Goal: Task Accomplishment & Management: Manage account settings

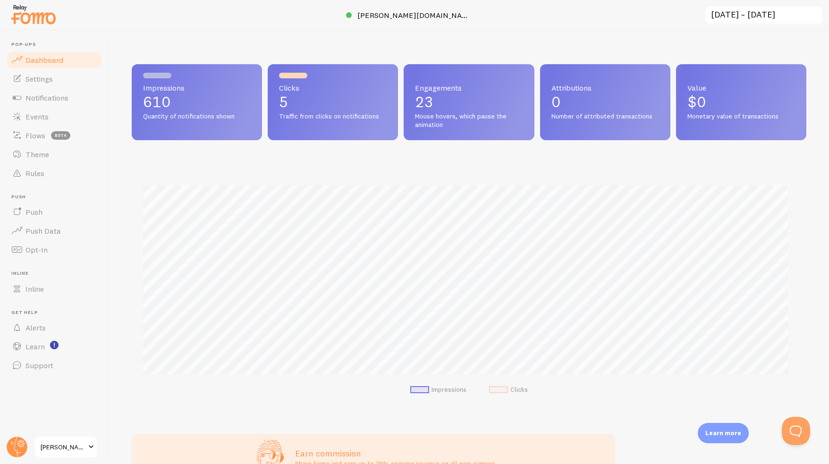
drag, startPoint x: 544, startPoint y: 26, endPoint x: 340, endPoint y: 38, distance: 204.3
click at [340, 38] on div "Impressions 610 Quantity of notifications shown Clicks 5 Traffic from clicks on…" at bounding box center [469, 247] width 720 height 434
click at [48, 82] on span "Settings" at bounding box center [38, 78] width 27 height 9
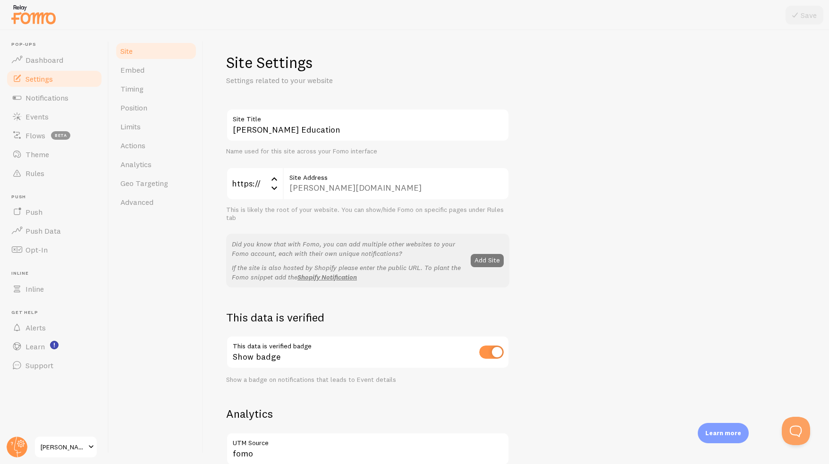
click at [481, 258] on button "Add Site" at bounding box center [487, 260] width 33 height 13
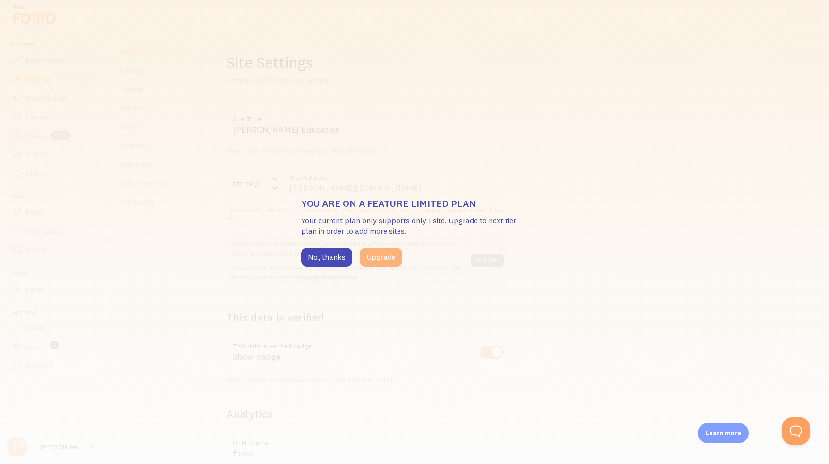
click at [368, 263] on button "Upgrade" at bounding box center [381, 257] width 42 height 19
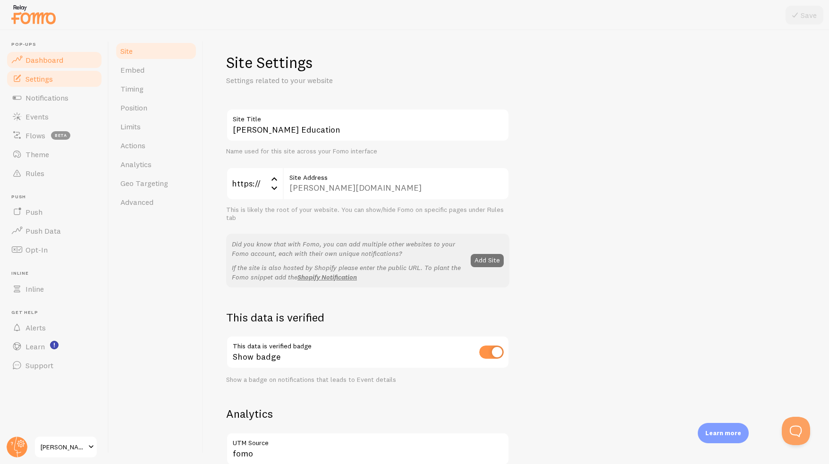
click at [28, 58] on span "Dashboard" at bounding box center [44, 59] width 38 height 9
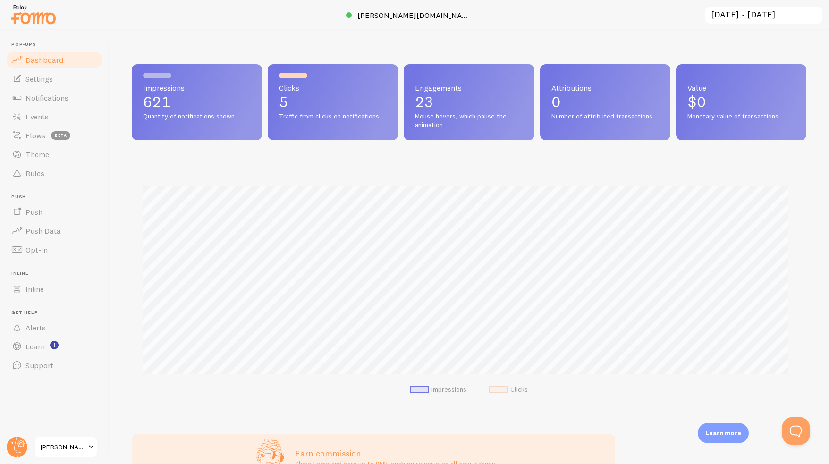
scroll to position [248, 667]
click at [43, 85] on link "Settings" at bounding box center [54, 78] width 97 height 19
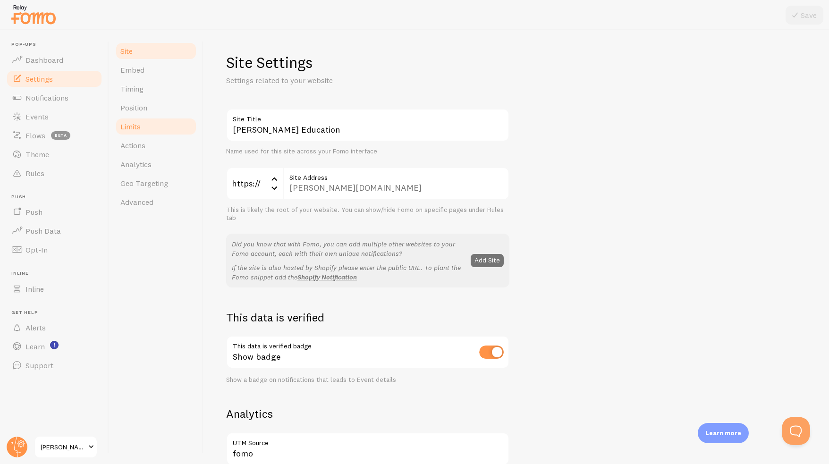
click at [136, 124] on span "Limits" at bounding box center [130, 126] width 20 height 9
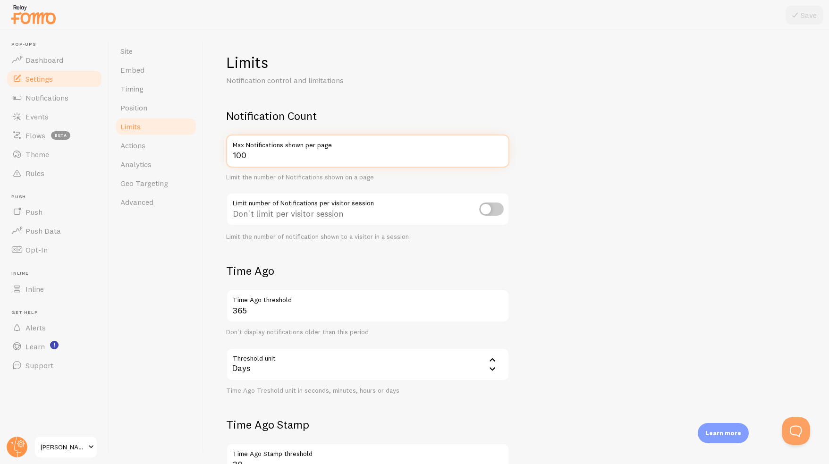
click at [447, 158] on input "100" at bounding box center [367, 151] width 283 height 33
drag, startPoint x: 254, startPoint y: 153, endPoint x: 172, endPoint y: 140, distance: 82.8
click at [172, 140] on div "Site Embed Timing Position Limits Actions Analytics Geo Targeting Advanced Limi…" at bounding box center [469, 247] width 720 height 434
type input "20"
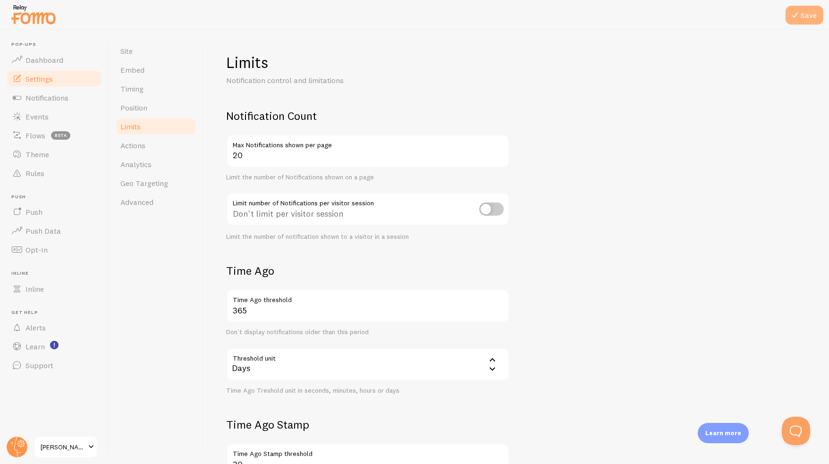
click at [808, 22] on button "Save" at bounding box center [805, 15] width 38 height 19
click at [487, 203] on input "checkbox" at bounding box center [491, 209] width 25 height 13
checkbox input "true"
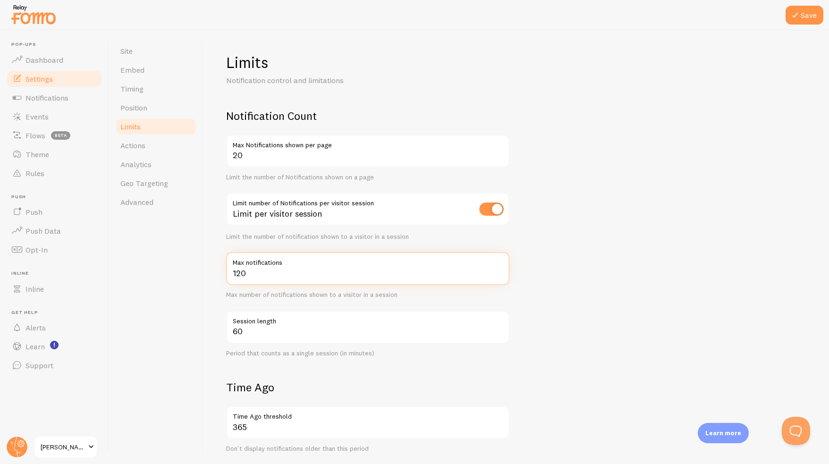
drag, startPoint x: 258, startPoint y: 272, endPoint x: 206, endPoint y: 271, distance: 52.4
click at [206, 271] on div "Limits Notification control and limitations Notification Count 20 Max Notificat…" at bounding box center [516, 247] width 626 height 434
type input "0"
type input "20"
click at [272, 334] on input "60" at bounding box center [367, 327] width 283 height 33
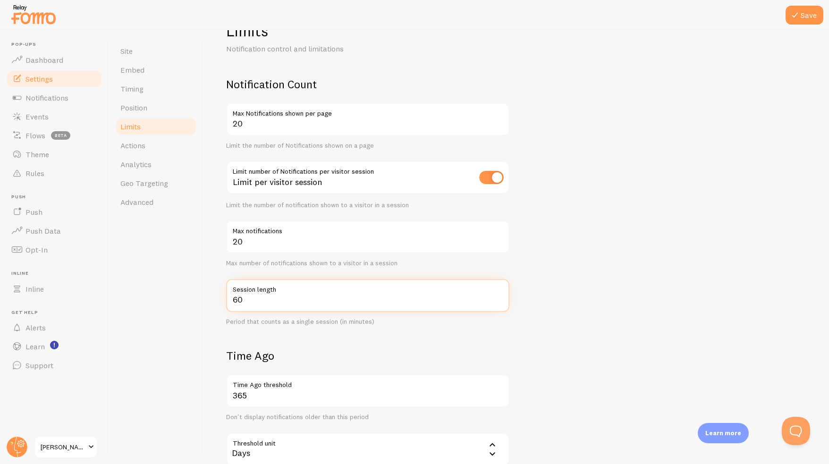
scroll to position [142, 0]
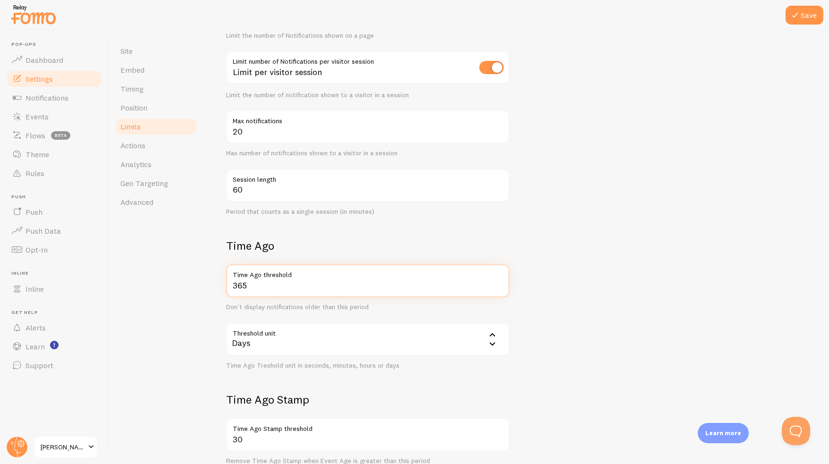
drag, startPoint x: 584, startPoint y: 262, endPoint x: 572, endPoint y: 289, distance: 29.4
click at [572, 289] on form "Notification Count 20 Max Notifications shown per page Limit the number of Noti…" at bounding box center [516, 245] width 580 height 557
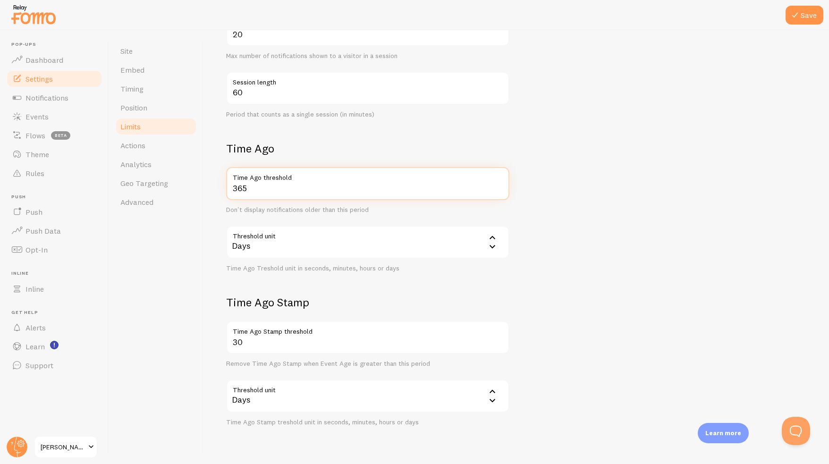
scroll to position [263, 0]
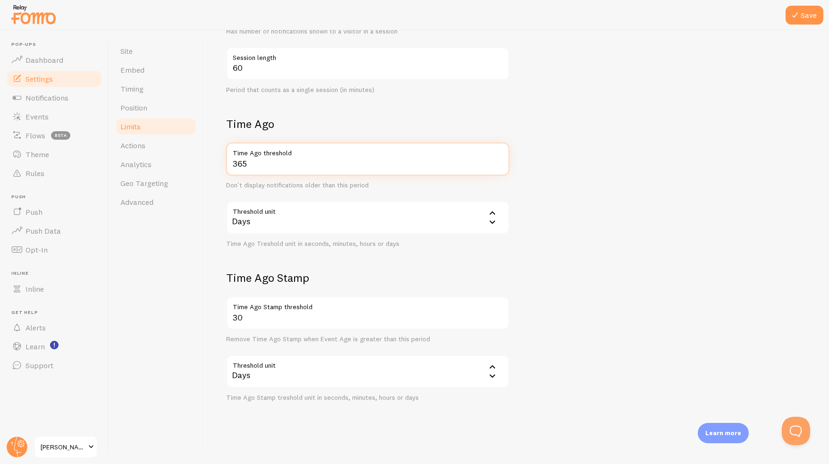
drag, startPoint x: 245, startPoint y: 167, endPoint x: 204, endPoint y: 161, distance: 40.9
click at [204, 161] on div "Limits Notification control and limitations Notification Count 20 Max Notificat…" at bounding box center [516, 247] width 626 height 434
click at [271, 153] on label "Time Ago threshold" at bounding box center [367, 151] width 283 height 16
click at [271, 153] on input "365" at bounding box center [367, 159] width 283 height 33
type input "1095"
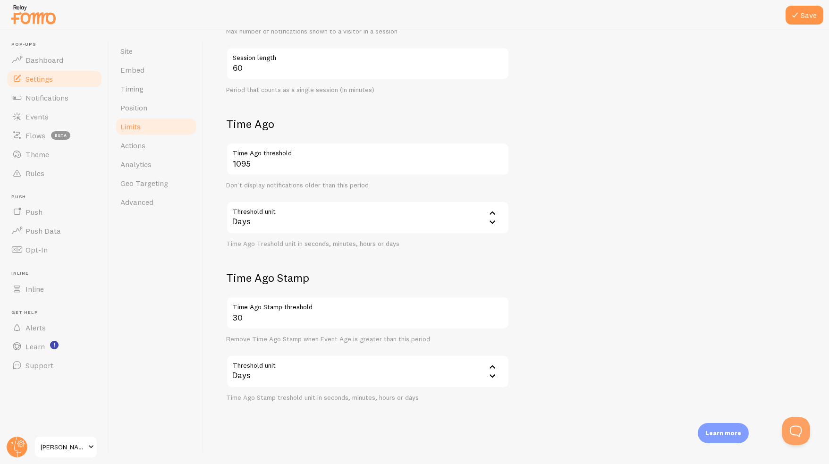
click at [557, 287] on form "Notification Count 20 Max Notifications shown per page Limit the number of Noti…" at bounding box center [516, 123] width 580 height 557
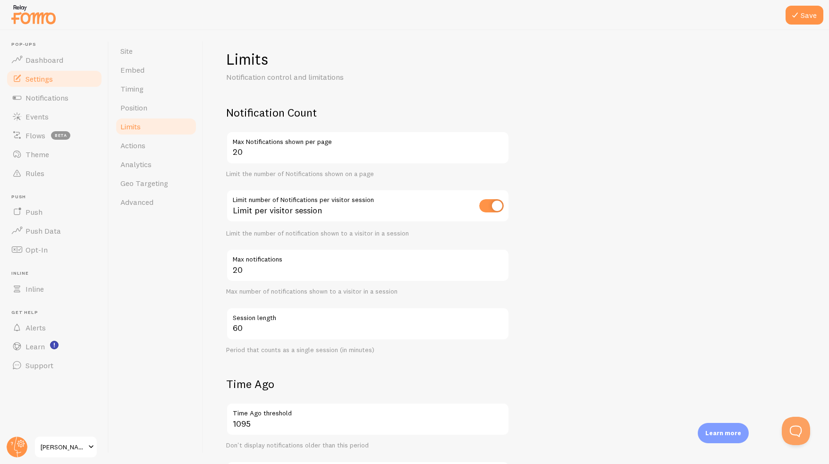
scroll to position [0, 0]
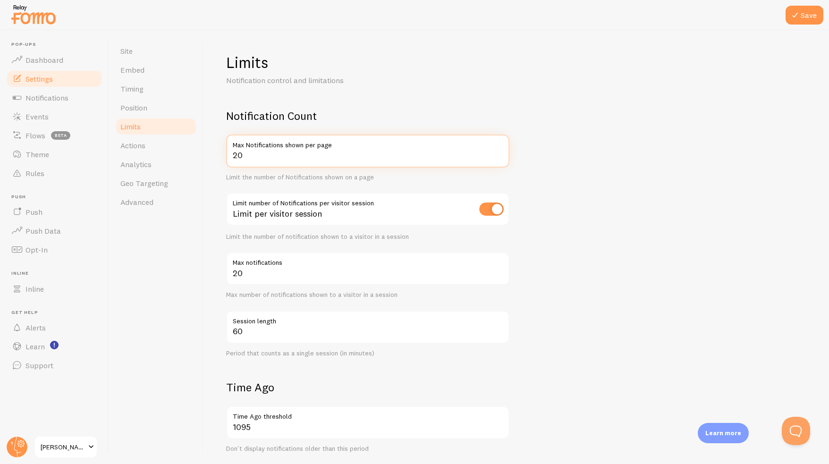
drag, startPoint x: 271, startPoint y: 163, endPoint x: 229, endPoint y: 164, distance: 42.5
click at [229, 164] on input "20" at bounding box center [367, 151] width 283 height 33
click at [597, 206] on form "Notification Count 20 Max Notifications shown per page Limit the number of Noti…" at bounding box center [516, 387] width 580 height 557
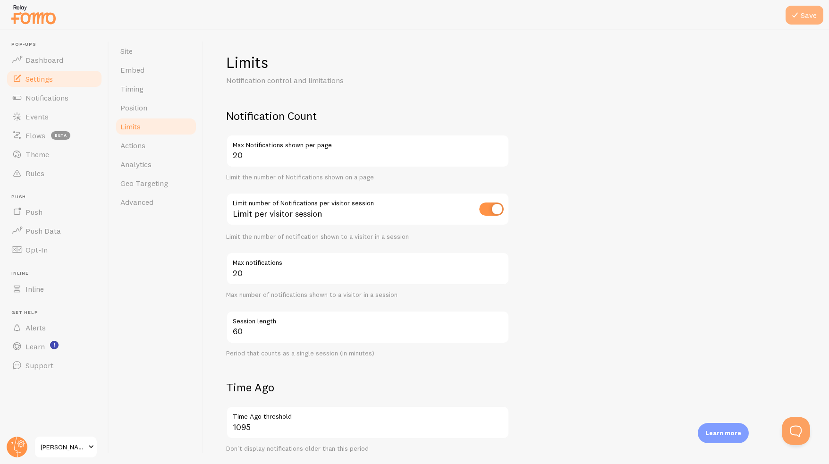
click at [801, 17] on button "Save" at bounding box center [805, 15] width 38 height 19
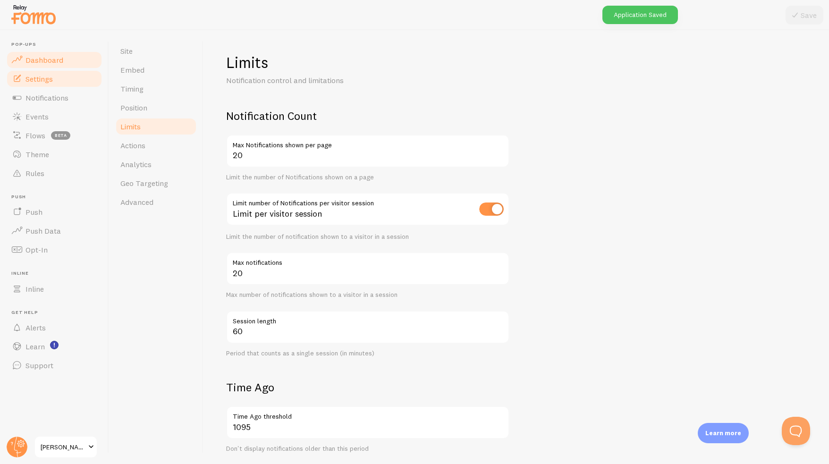
click at [34, 62] on span "Dashboard" at bounding box center [44, 59] width 38 height 9
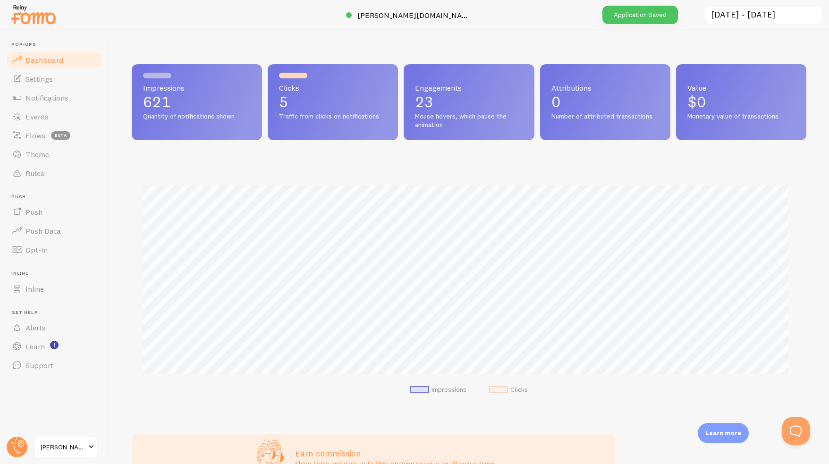
scroll to position [248, 667]
click at [54, 81] on link "Settings" at bounding box center [54, 78] width 97 height 19
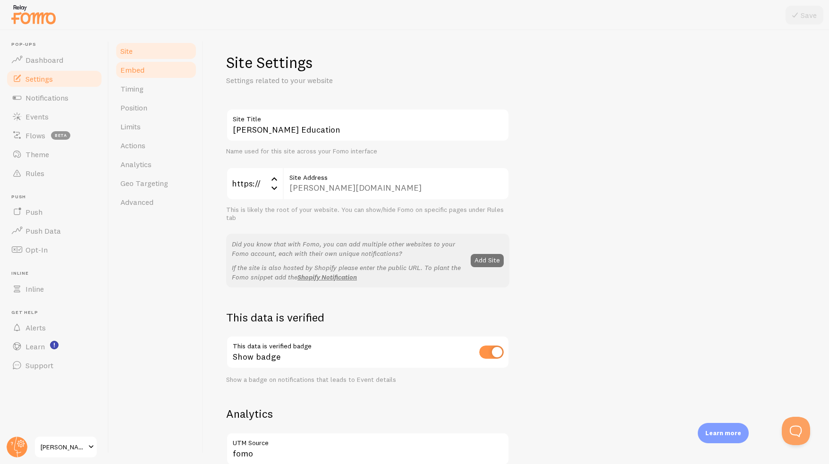
click at [132, 75] on link "Embed" at bounding box center [156, 69] width 83 height 19
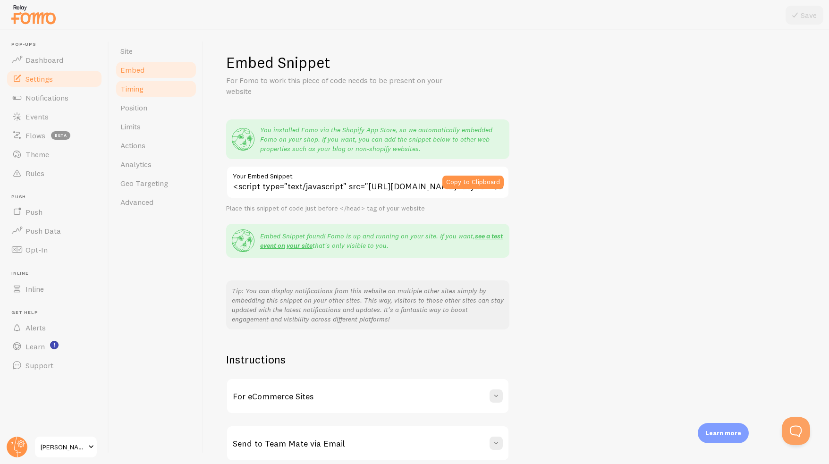
click at [137, 95] on link "Timing" at bounding box center [156, 88] width 83 height 19
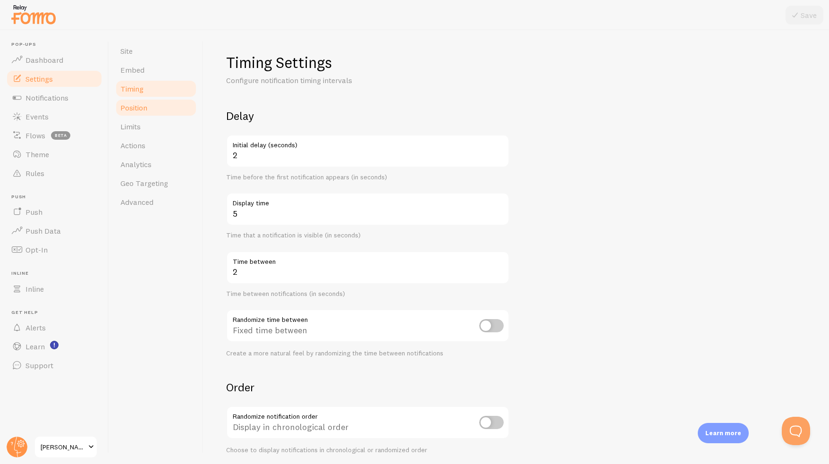
click at [142, 110] on span "Position" at bounding box center [133, 107] width 27 height 9
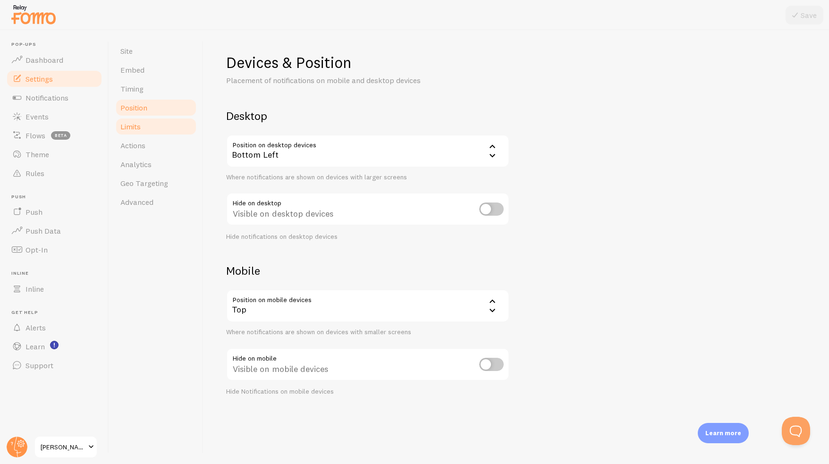
click at [153, 127] on link "Limits" at bounding box center [156, 126] width 83 height 19
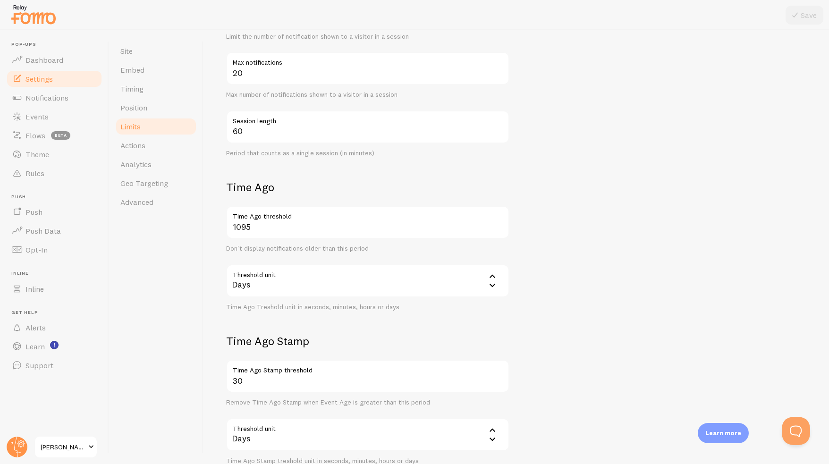
scroll to position [27, 0]
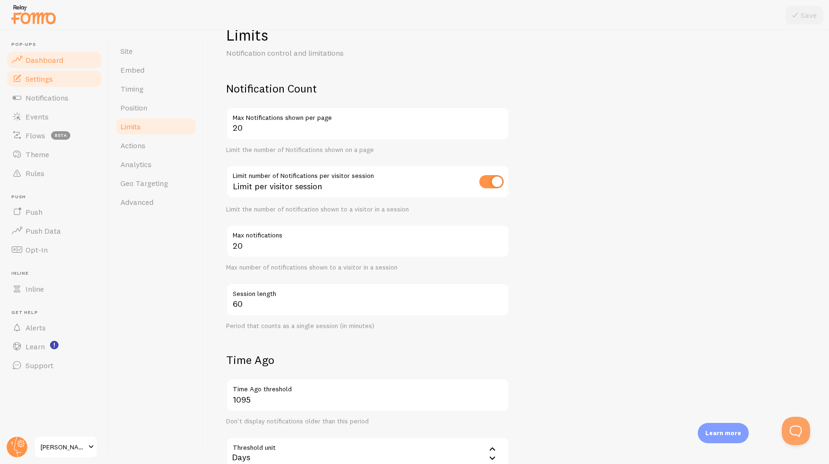
click at [40, 59] on span "Dashboard" at bounding box center [44, 59] width 38 height 9
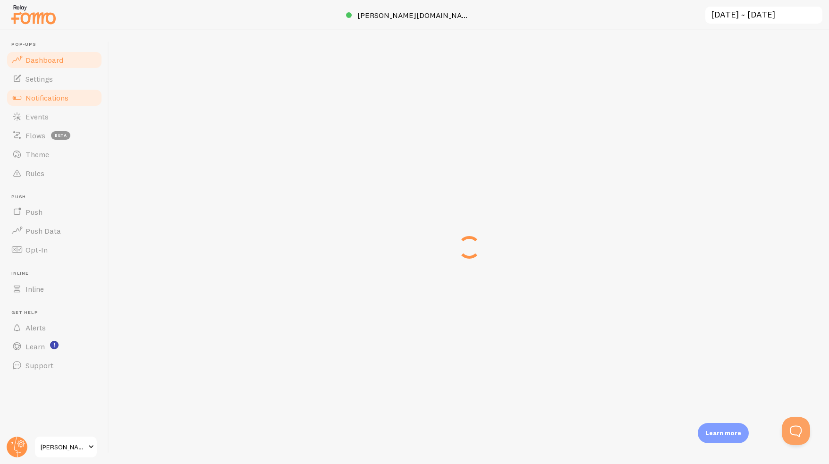
click at [40, 102] on link "Notifications" at bounding box center [54, 97] width 97 height 19
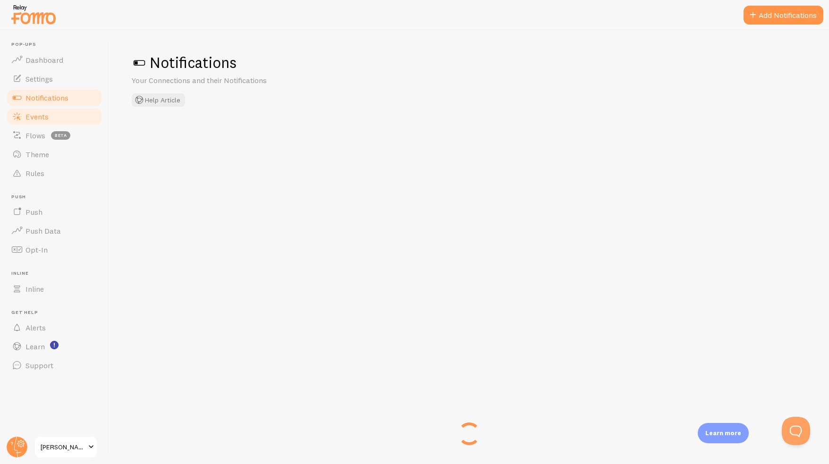
drag, startPoint x: 42, startPoint y: 110, endPoint x: 49, endPoint y: 110, distance: 7.6
click at [42, 111] on link "Events" at bounding box center [54, 116] width 97 height 19
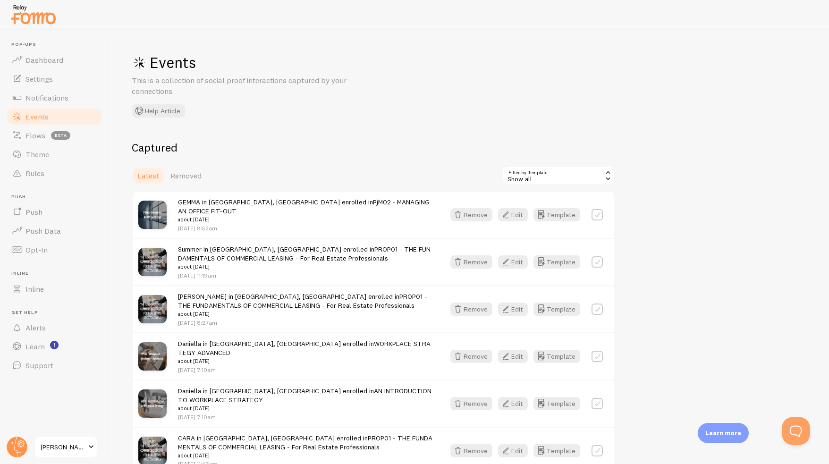
click at [555, 171] on div "Show all" at bounding box center [558, 175] width 113 height 19
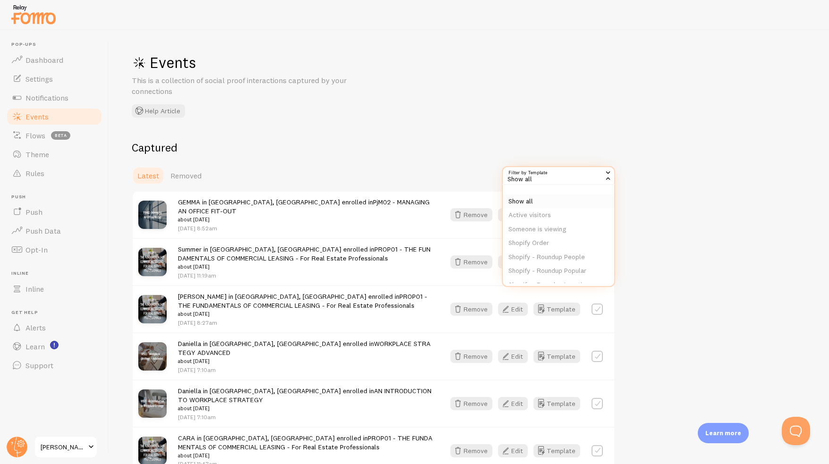
click at [553, 207] on li "Show all" at bounding box center [558, 202] width 111 height 14
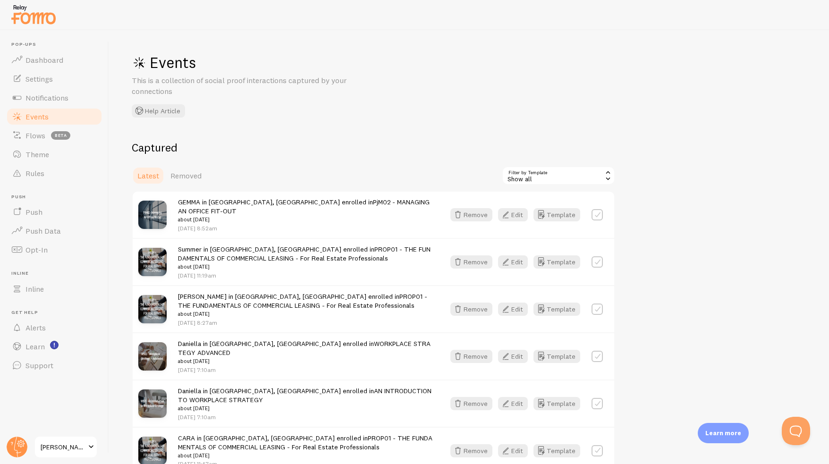
click at [549, 179] on div "Show all" at bounding box center [558, 175] width 113 height 19
click at [546, 217] on li "Active visitors" at bounding box center [558, 215] width 111 height 14
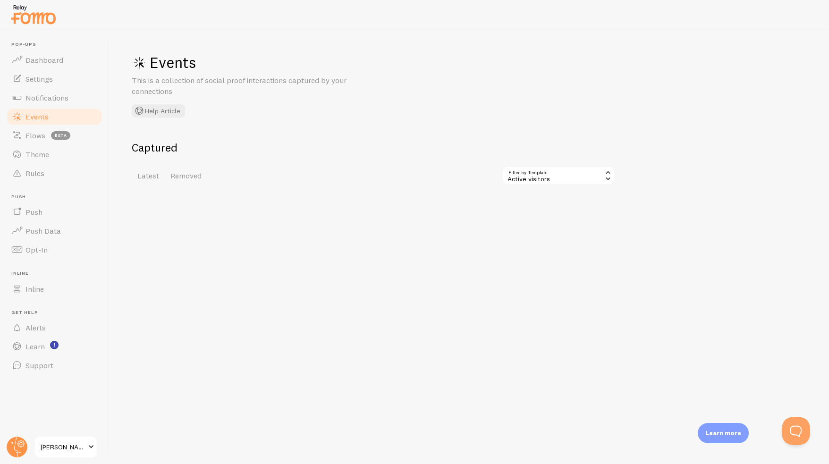
click at [548, 173] on div "Active visitors" at bounding box center [558, 175] width 113 height 19
click at [549, 201] on li "Show all" at bounding box center [558, 202] width 111 height 14
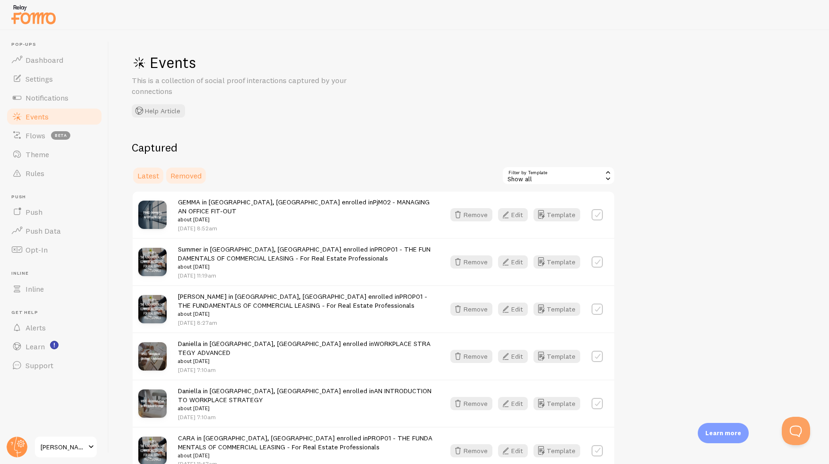
click at [171, 177] on span "Removed" at bounding box center [185, 175] width 31 height 9
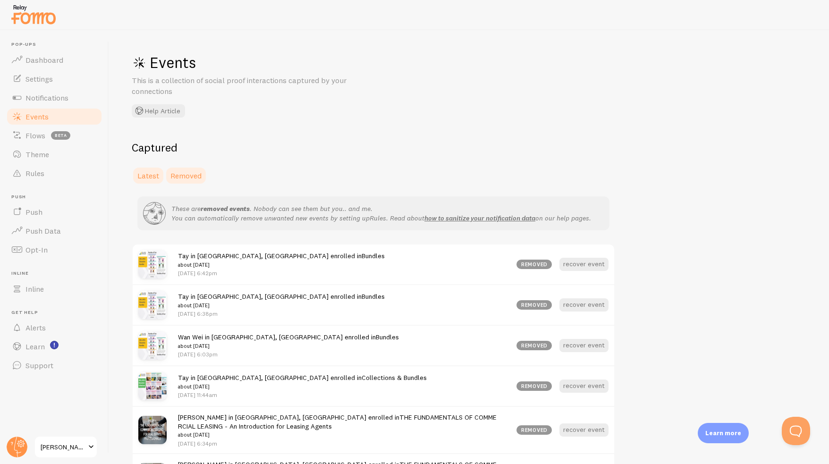
click at [149, 181] on link "Latest" at bounding box center [148, 175] width 33 height 19
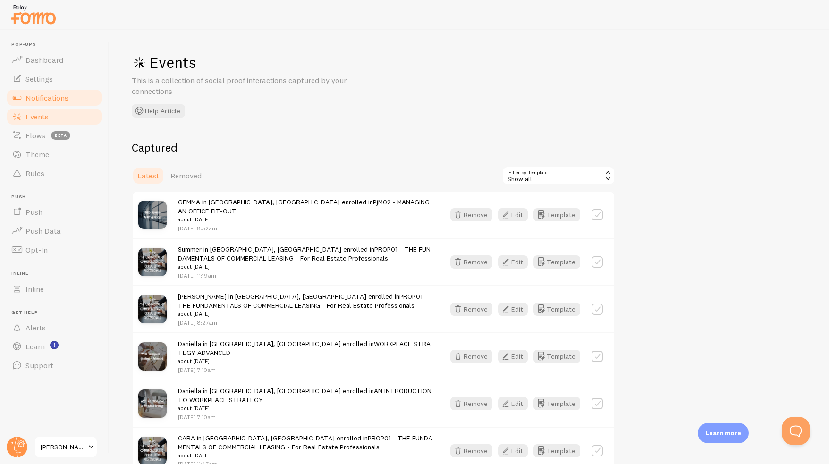
click at [50, 91] on link "Notifications" at bounding box center [54, 97] width 97 height 19
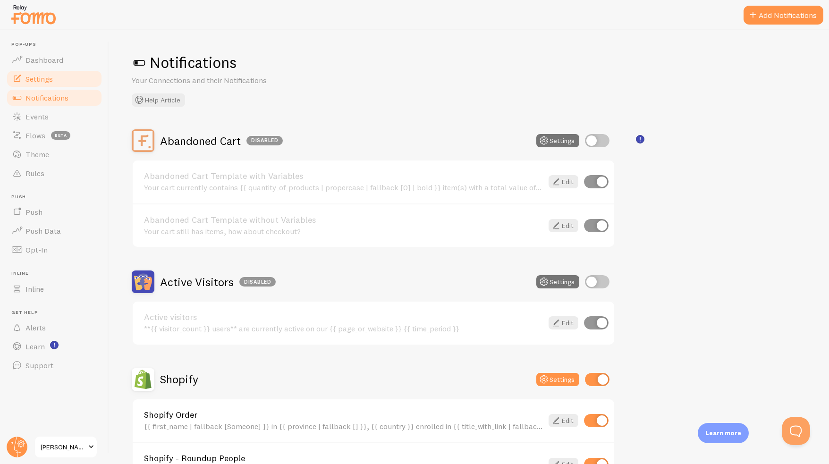
click at [53, 75] on span "Settings" at bounding box center [38, 78] width 27 height 9
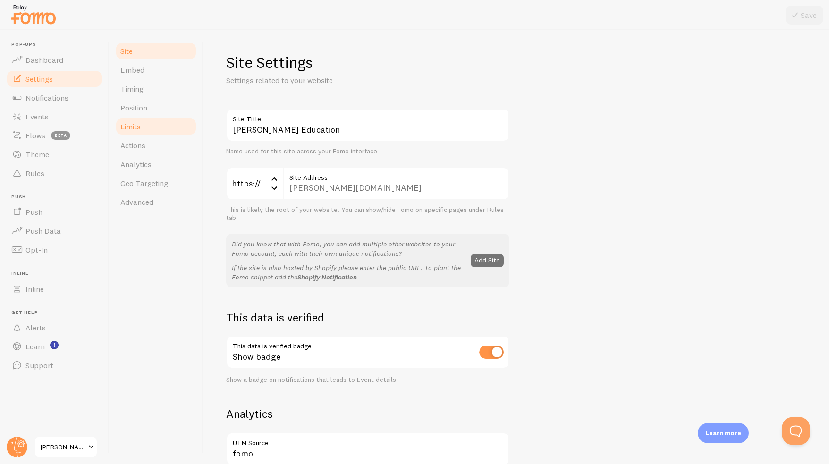
click at [154, 128] on link "Limits" at bounding box center [156, 126] width 83 height 19
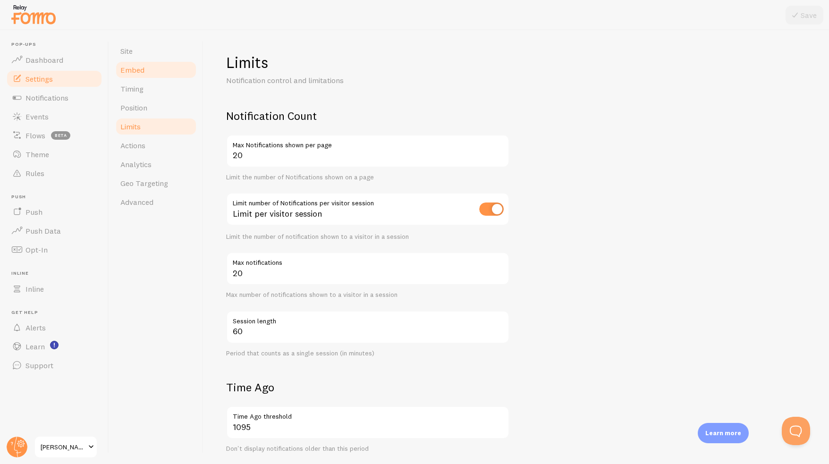
click at [130, 75] on link "Embed" at bounding box center [156, 69] width 83 height 19
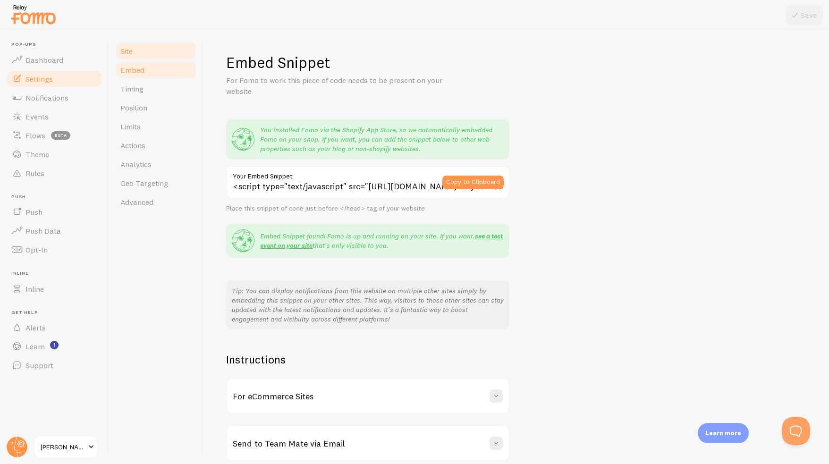
click at [135, 56] on link "Site" at bounding box center [156, 51] width 83 height 19
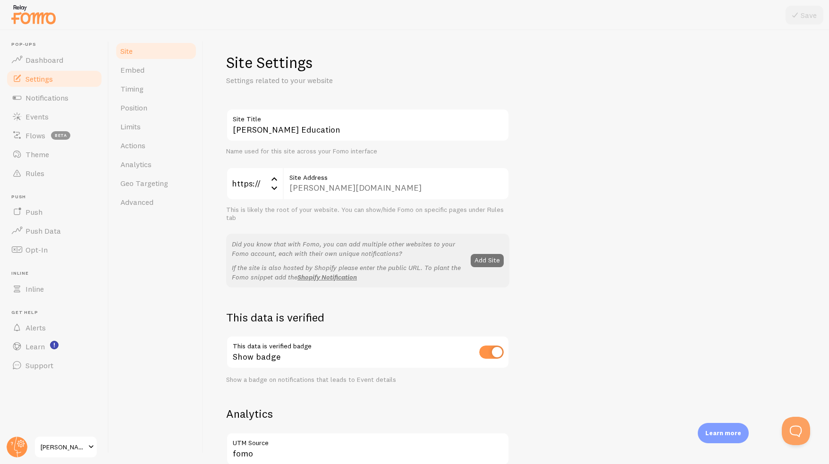
drag, startPoint x: 468, startPoint y: 239, endPoint x: 464, endPoint y: 245, distance: 7.4
click at [464, 245] on p "Did you know that with Fomo, you can add multiple other websites to your Fomo a…" at bounding box center [348, 248] width 233 height 19
click at [482, 259] on button "Add Site" at bounding box center [487, 260] width 33 height 13
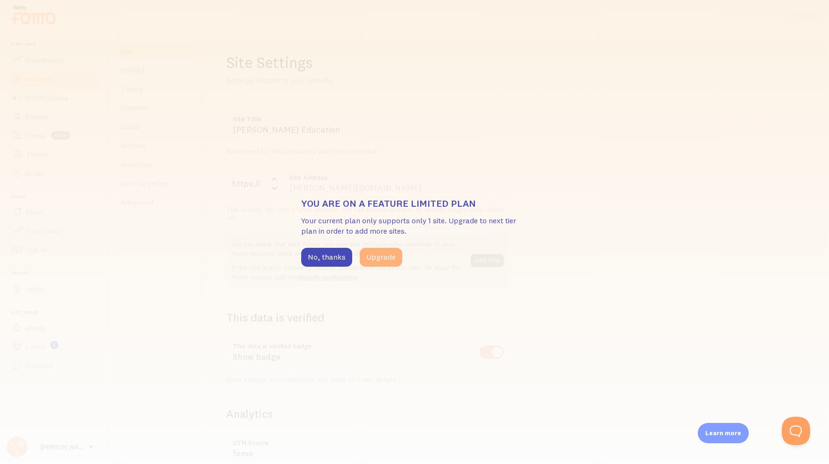
click at [388, 253] on button "Upgrade" at bounding box center [381, 257] width 42 height 19
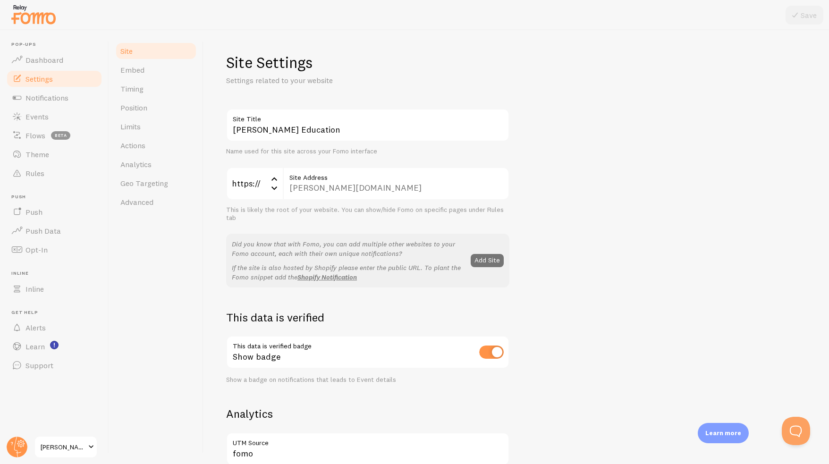
click at [47, 447] on span "SKILLINGS Education" at bounding box center [63, 446] width 45 height 11
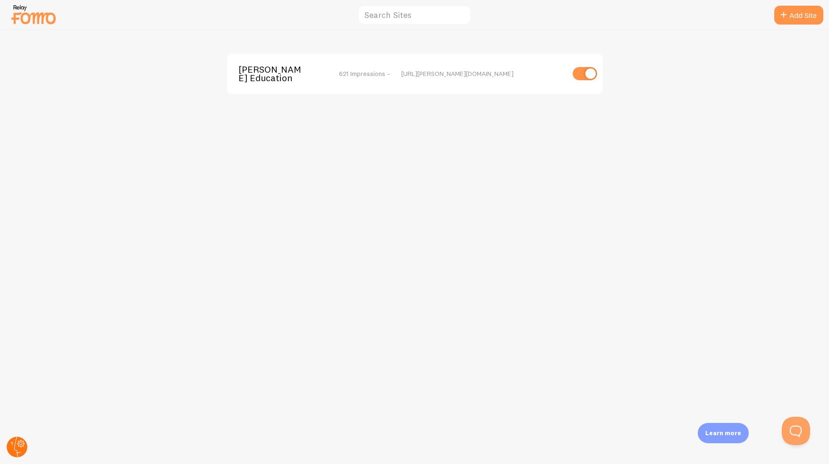
click at [23, 449] on circle at bounding box center [17, 447] width 21 height 21
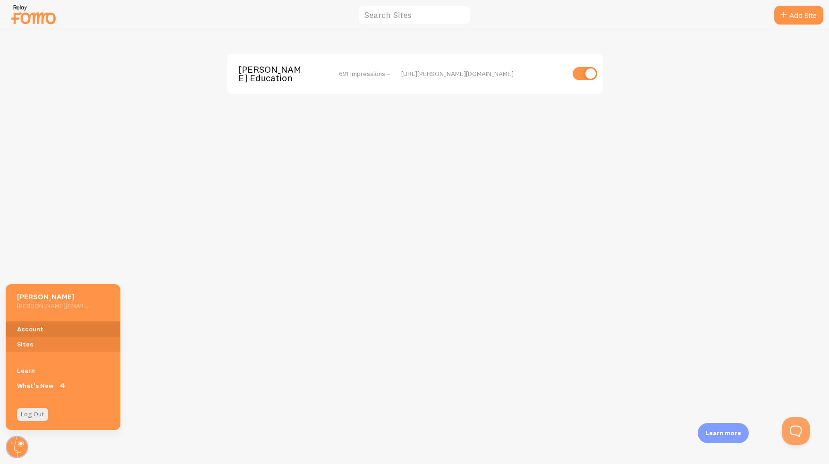
click at [34, 327] on link "Account" at bounding box center [63, 329] width 115 height 15
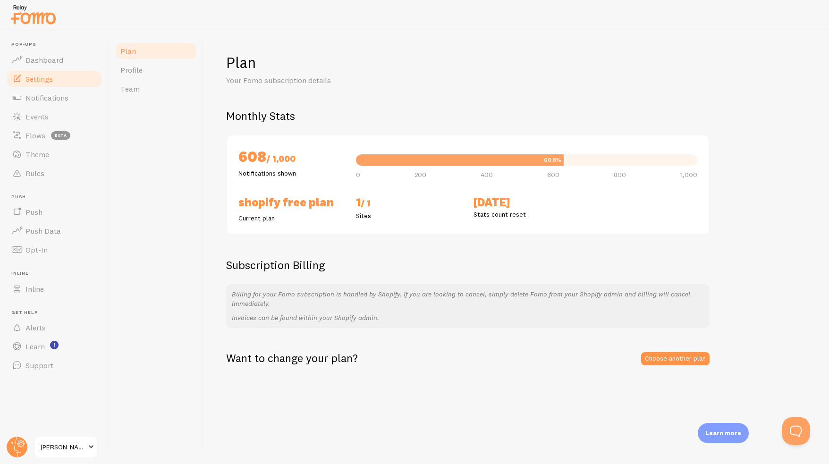
click at [43, 84] on link "Settings" at bounding box center [54, 78] width 97 height 19
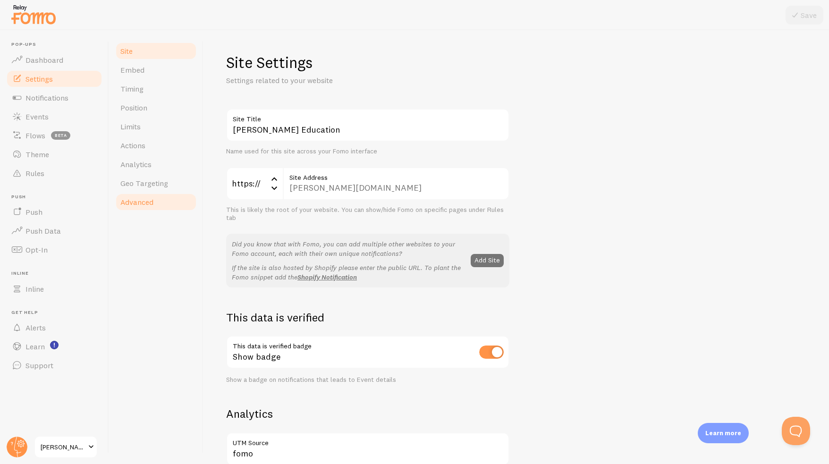
click at [174, 200] on link "Advanced" at bounding box center [156, 202] width 83 height 19
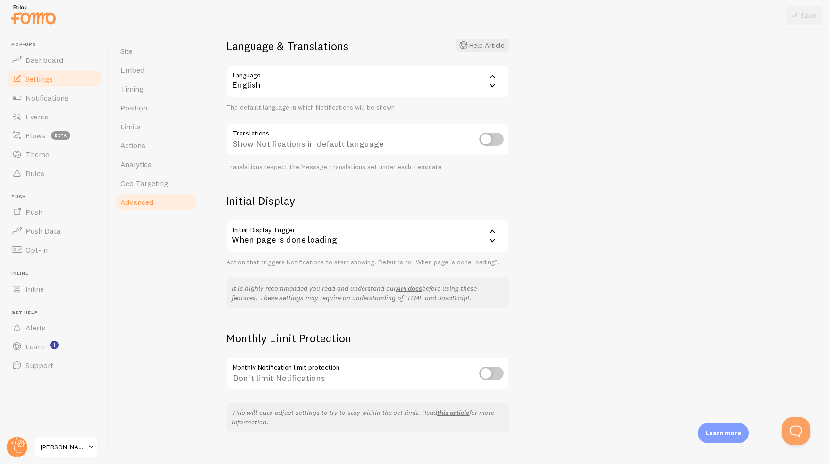
scroll to position [83, 0]
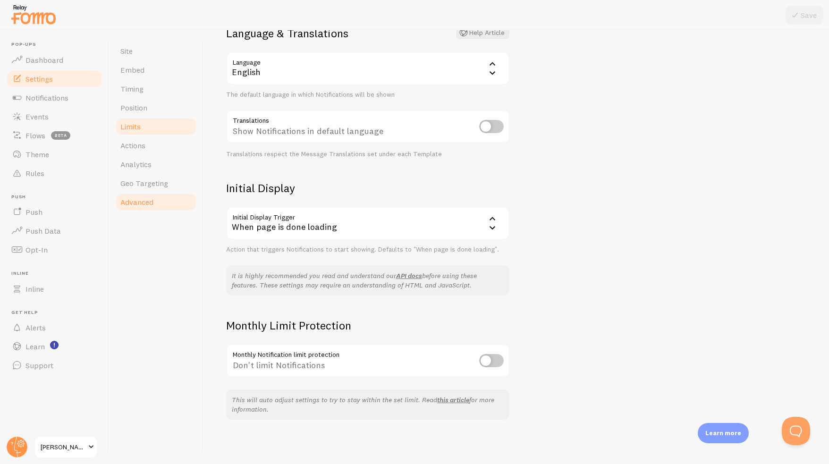
click at [136, 130] on span "Limits" at bounding box center [130, 126] width 20 height 9
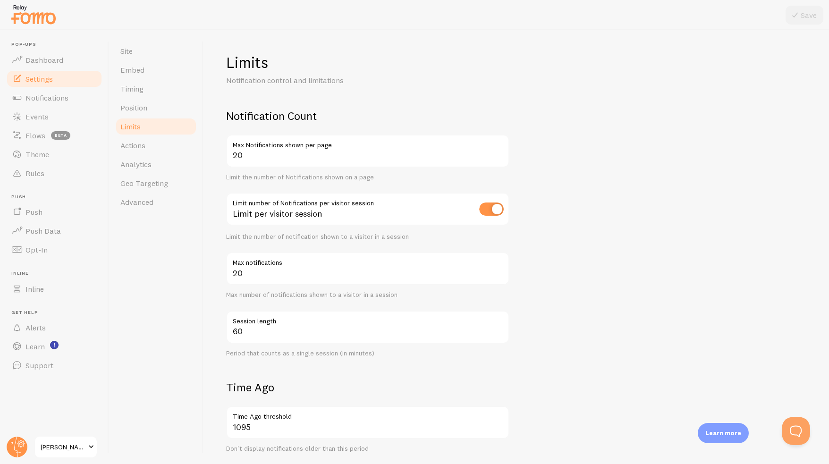
click at [55, 449] on span "SKILLINGS Education" at bounding box center [63, 446] width 45 height 11
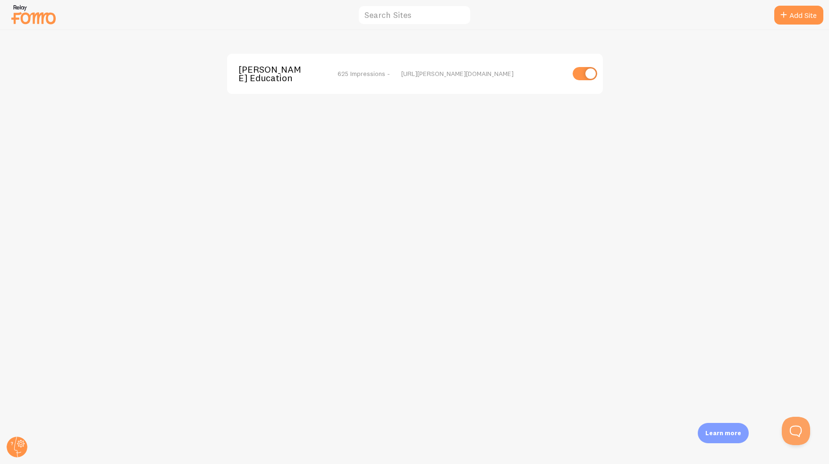
click at [32, 10] on img at bounding box center [33, 14] width 47 height 24
click at [796, 19] on link "Add Site" at bounding box center [798, 15] width 49 height 19
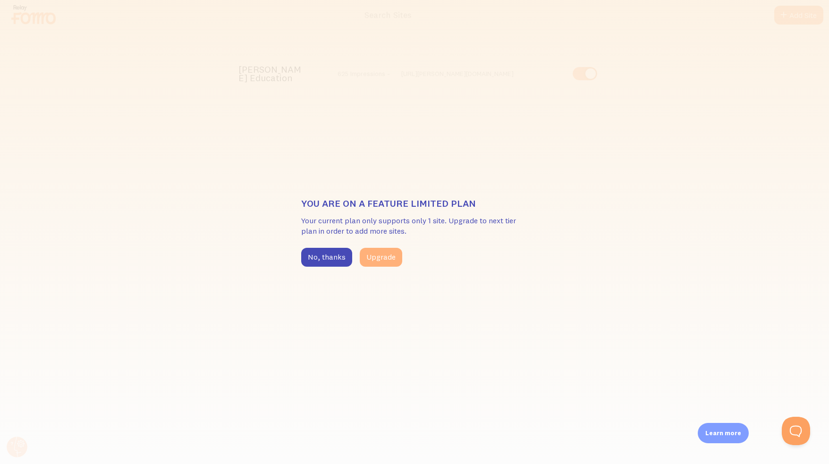
click at [376, 264] on button "Upgrade" at bounding box center [381, 257] width 42 height 19
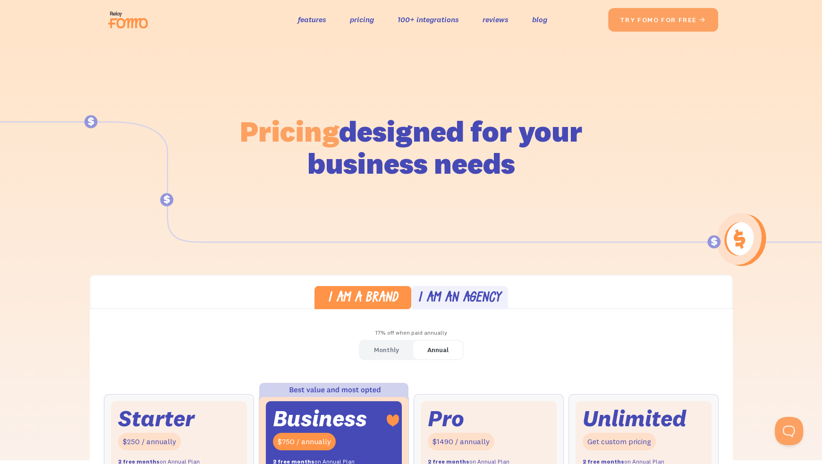
scroll to position [189, 0]
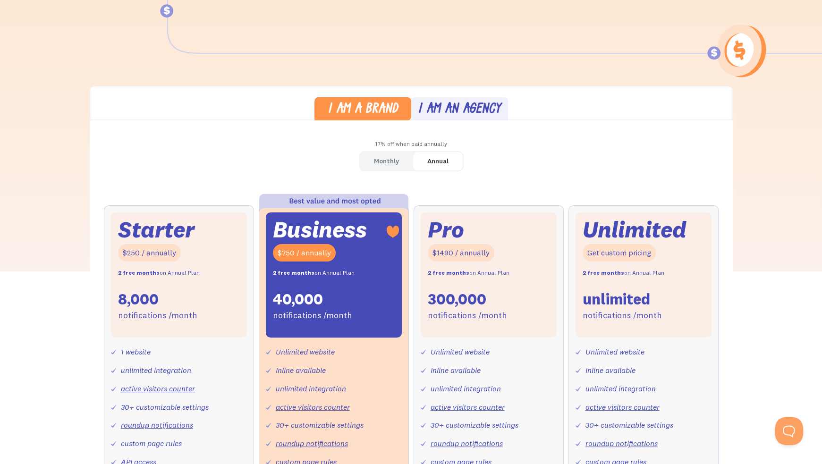
click at [398, 167] on div "Monthly" at bounding box center [386, 161] width 25 height 14
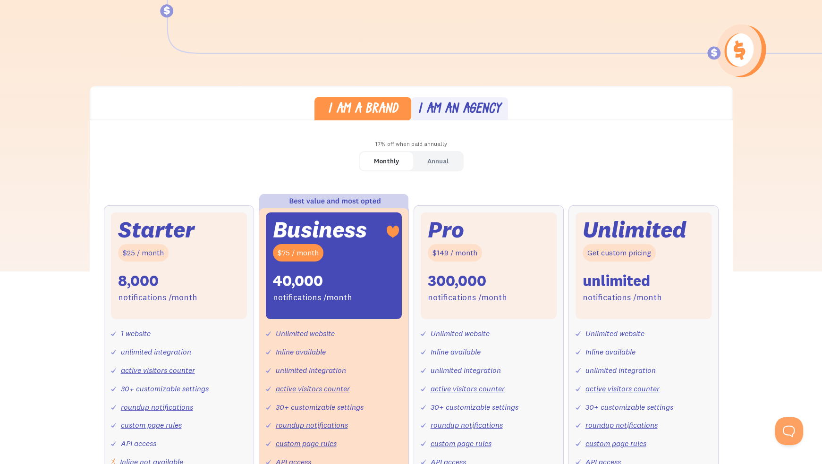
click at [445, 162] on div "Annual" at bounding box center [437, 161] width 21 height 14
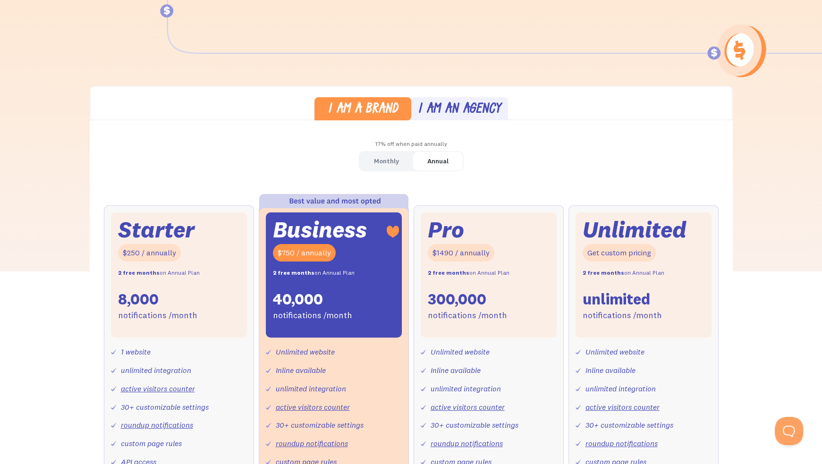
click at [391, 160] on div "Monthly" at bounding box center [386, 161] width 25 height 14
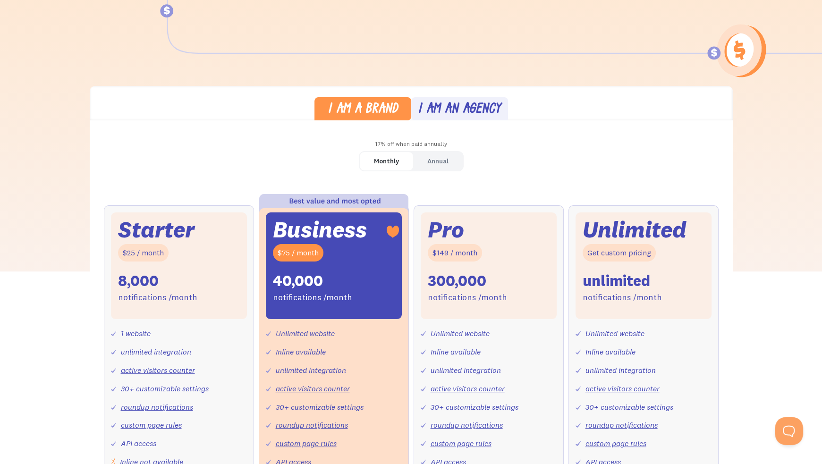
click at [443, 155] on div "Annual" at bounding box center [437, 161] width 21 height 14
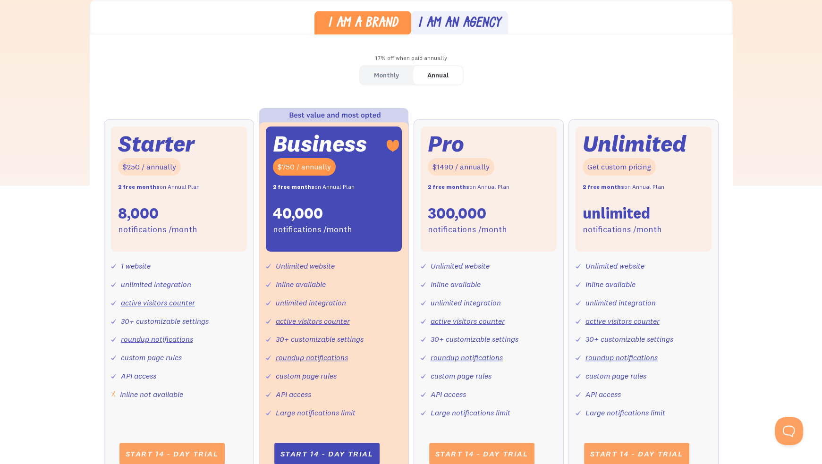
scroll to position [283, 0]
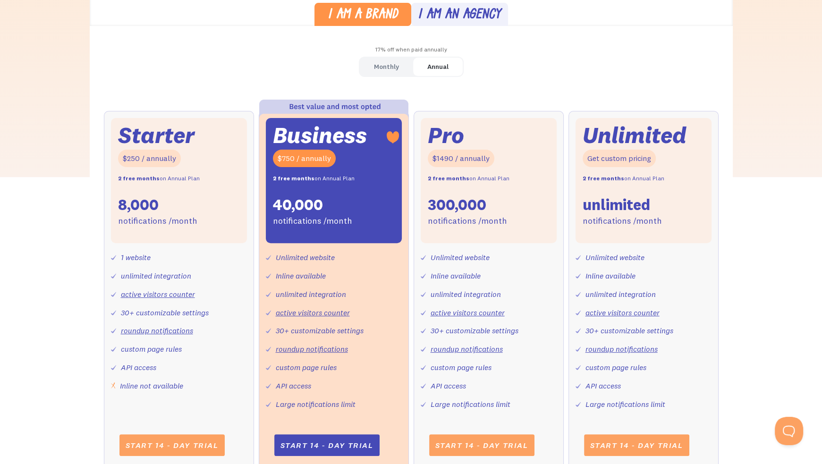
click at [390, 68] on div "Monthly" at bounding box center [386, 67] width 25 height 14
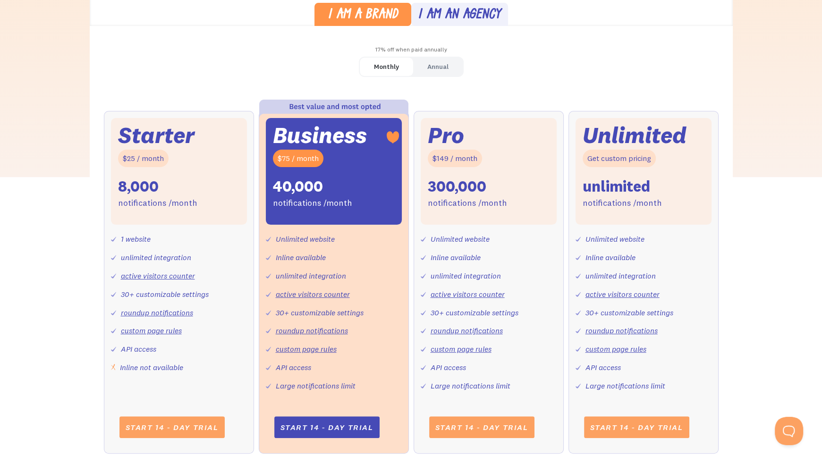
drag, startPoint x: 470, startPoint y: 71, endPoint x: 439, endPoint y: 66, distance: 31.6
click at [439, 66] on div "Annual" at bounding box center [437, 67] width 21 height 14
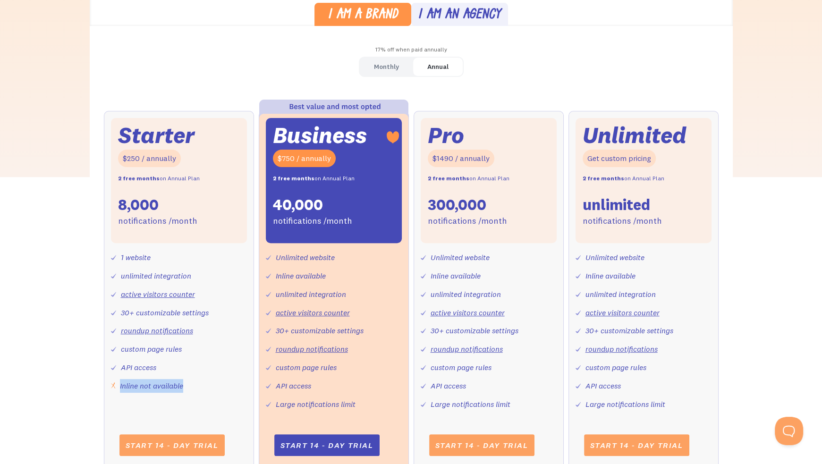
drag, startPoint x: 119, startPoint y: 387, endPoint x: 183, endPoint y: 382, distance: 64.8
click at [184, 382] on div "1 website unlimited integration active visitors counter 30+ customizable settin…" at bounding box center [179, 317] width 136 height 149
click at [393, 61] on div "Monthly" at bounding box center [386, 67] width 25 height 14
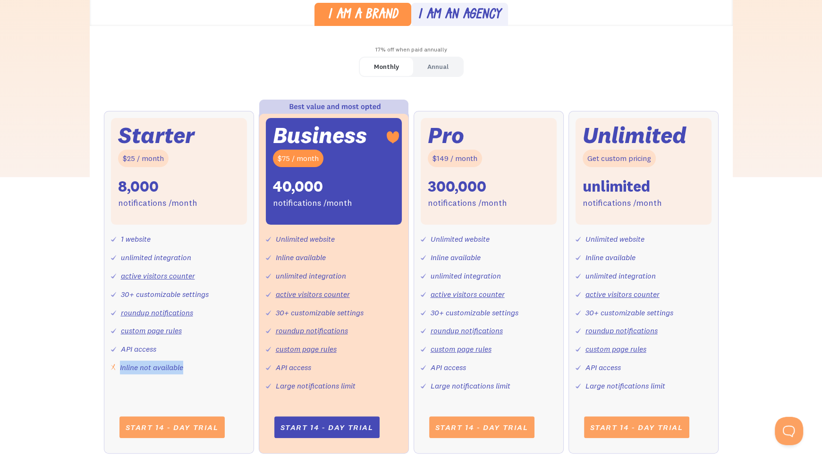
drag, startPoint x: 192, startPoint y: 368, endPoint x: 117, endPoint y: 378, distance: 76.3
click at [117, 378] on div "Starter $25 / month 8,000 notifications /month 1 website unlimited integration …" at bounding box center [179, 282] width 150 height 343
drag, startPoint x: 392, startPoint y: 72, endPoint x: 383, endPoint y: 76, distance: 9.6
click at [392, 72] on div "Monthly" at bounding box center [386, 67] width 25 height 14
drag, startPoint x: 119, startPoint y: 186, endPoint x: 152, endPoint y: 190, distance: 32.9
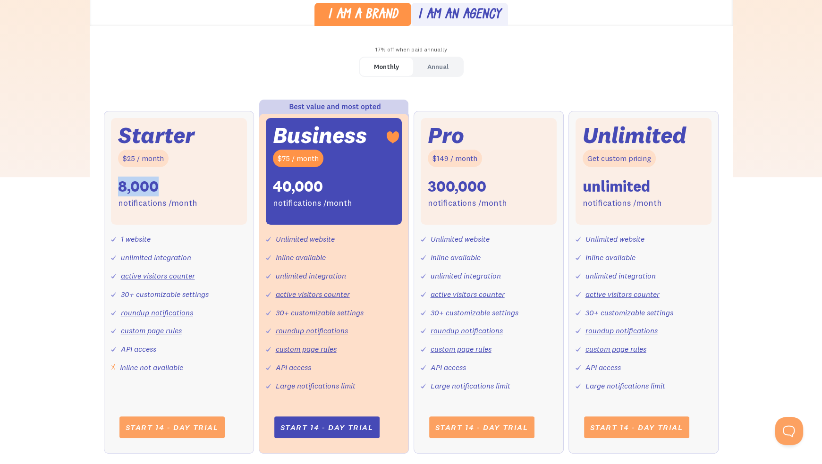
click at [155, 189] on div "8,000" at bounding box center [138, 187] width 41 height 20
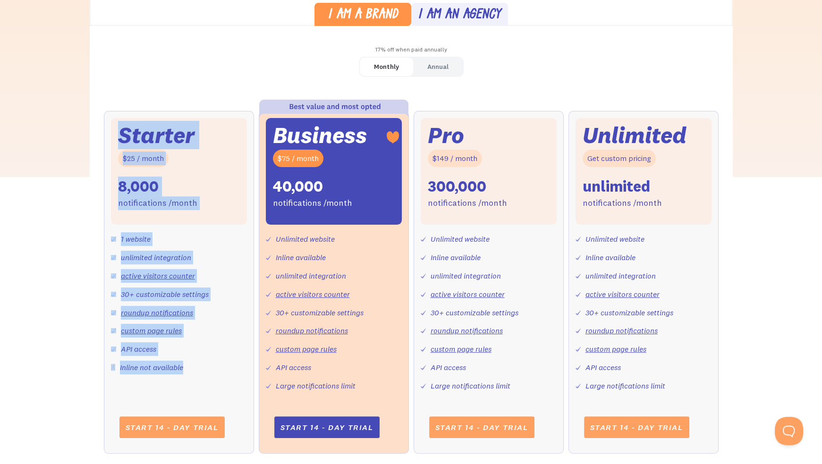
drag, startPoint x: 115, startPoint y: 125, endPoint x: 230, endPoint y: 381, distance: 281.1
click at [231, 382] on div "Starter $25 / month 8,000 notifications /month 1 website unlimited integration …" at bounding box center [179, 282] width 150 height 343
click at [230, 381] on div "Starter $25 / month 8,000 notifications /month 1 website unlimited integration …" at bounding box center [179, 282] width 150 height 343
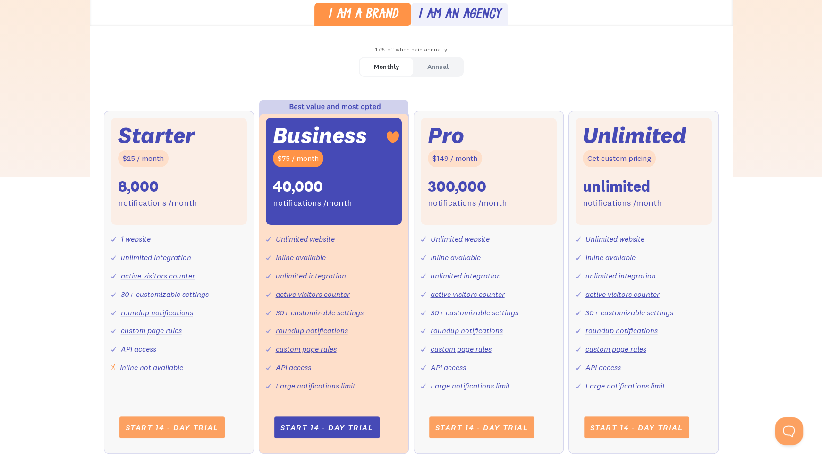
drag, startPoint x: 229, startPoint y: 381, endPoint x: 214, endPoint y: 373, distance: 15.8
click at [214, 373] on div "1 website unlimited integration active visitors counter 30+ customizable settin…" at bounding box center [179, 299] width 136 height 149
click at [444, 68] on div "Annual" at bounding box center [437, 67] width 21 height 14
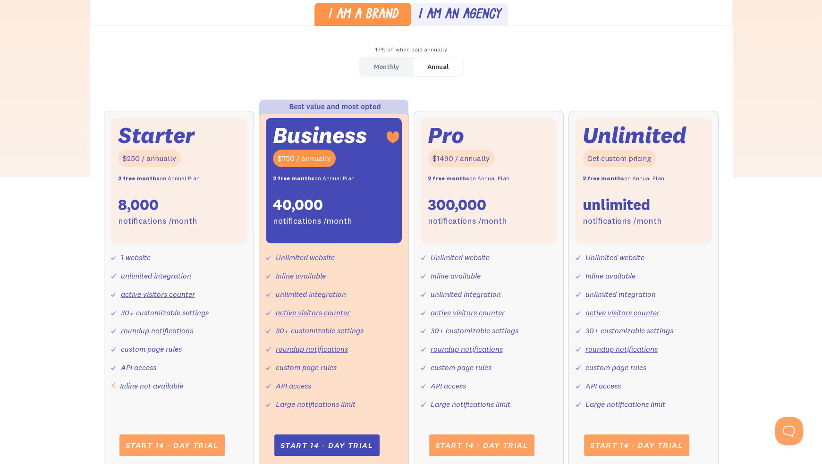
click at [374, 68] on div "Monthly" at bounding box center [386, 67] width 25 height 14
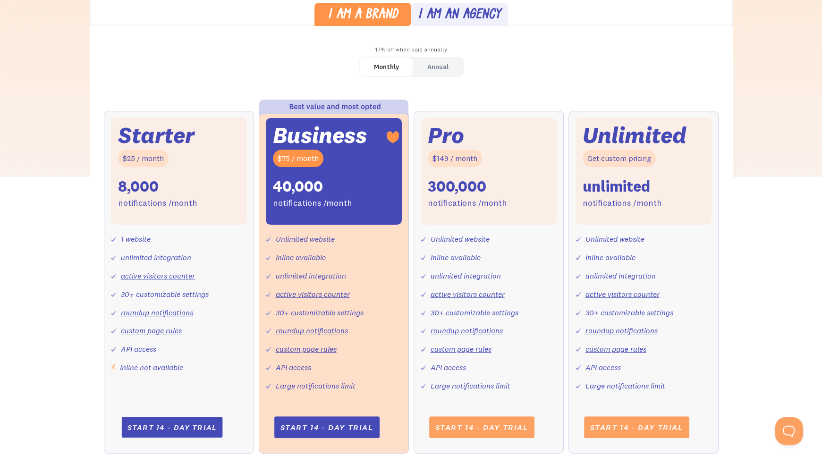
click at [161, 424] on link "Start 14 - day trial" at bounding box center [171, 427] width 101 height 21
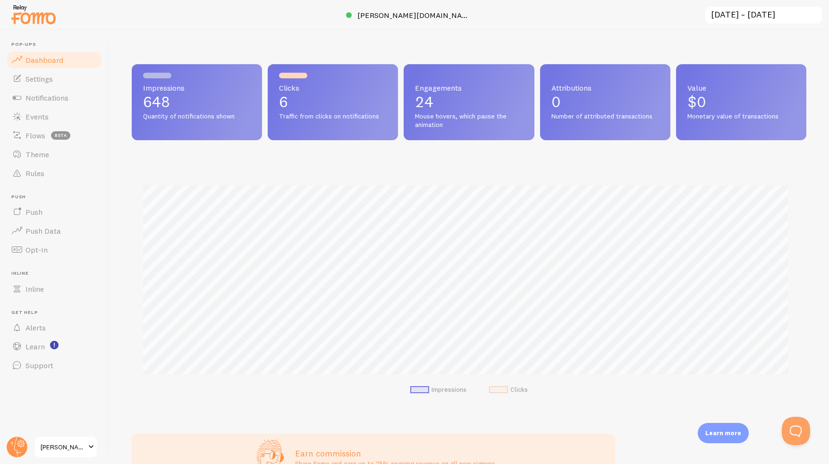
scroll to position [248, 667]
click at [46, 85] on link "Settings" at bounding box center [54, 78] width 97 height 19
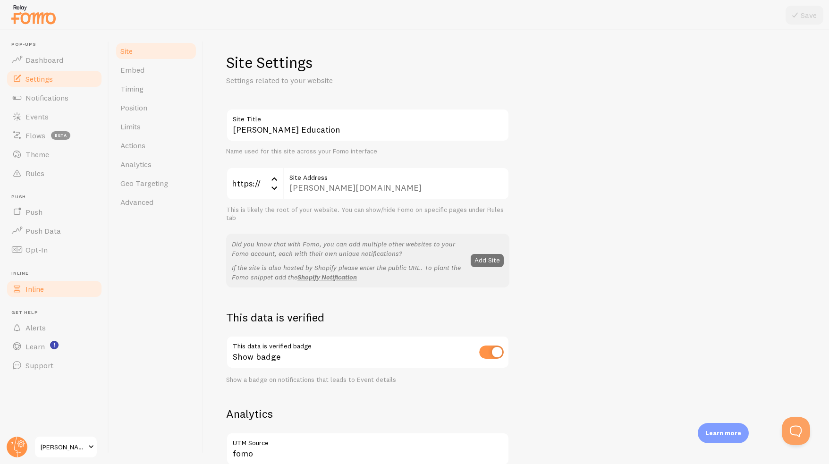
click at [46, 290] on link "Inline" at bounding box center [54, 289] width 97 height 19
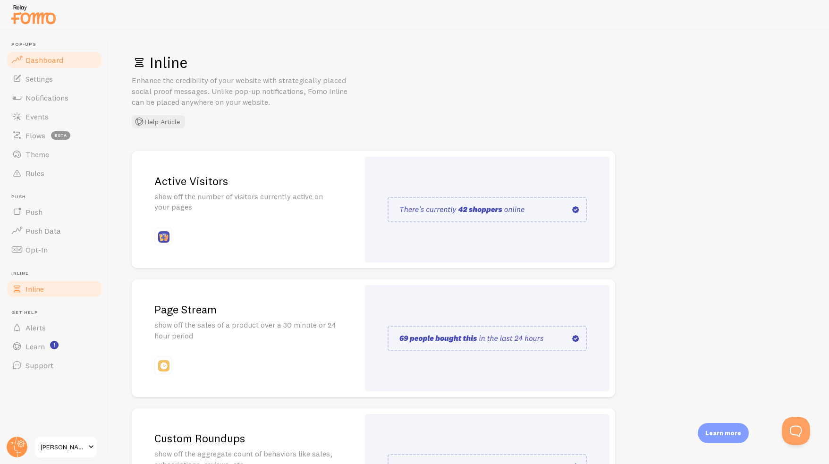
click at [50, 62] on span "Dashboard" at bounding box center [44, 59] width 38 height 9
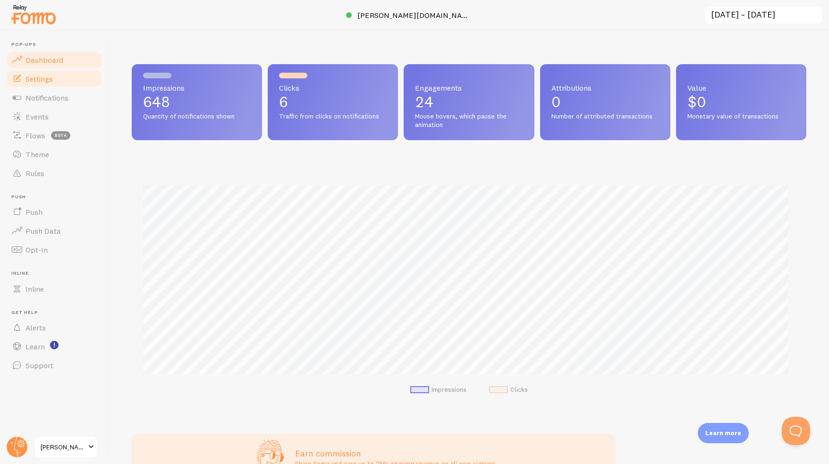
scroll to position [248, 667]
click at [34, 85] on link "Settings" at bounding box center [54, 78] width 97 height 19
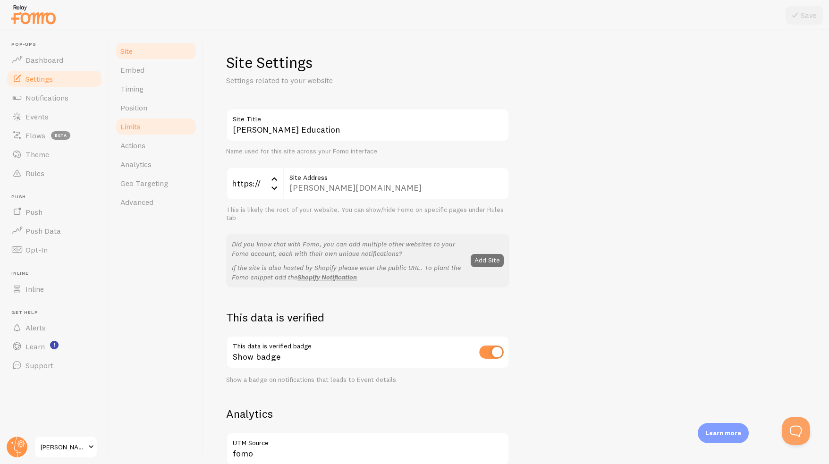
click at [138, 130] on span "Limits" at bounding box center [130, 126] width 20 height 9
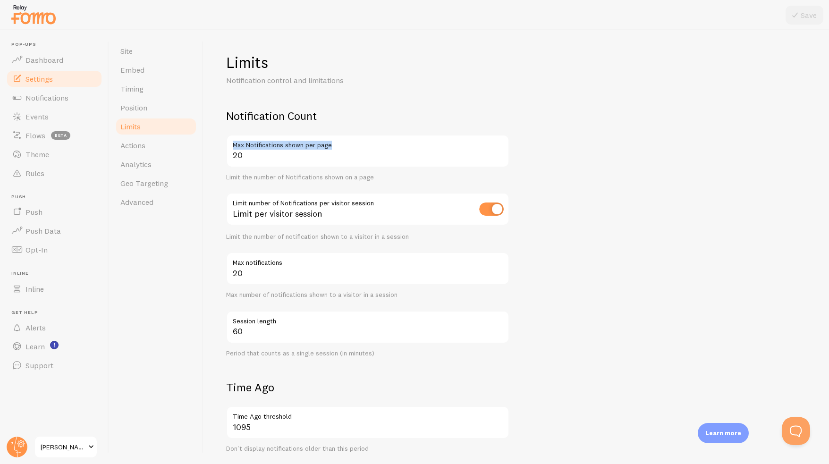
drag, startPoint x: 232, startPoint y: 143, endPoint x: 337, endPoint y: 147, distance: 105.4
click at [337, 147] on label "Max Notifications shown per page" at bounding box center [367, 143] width 283 height 16
click at [297, 180] on div "Limit the number of Notifications shown on a page" at bounding box center [367, 177] width 283 height 8
drag, startPoint x: 251, startPoint y: 332, endPoint x: 229, endPoint y: 334, distance: 21.3
click at [229, 334] on input "60" at bounding box center [367, 327] width 283 height 33
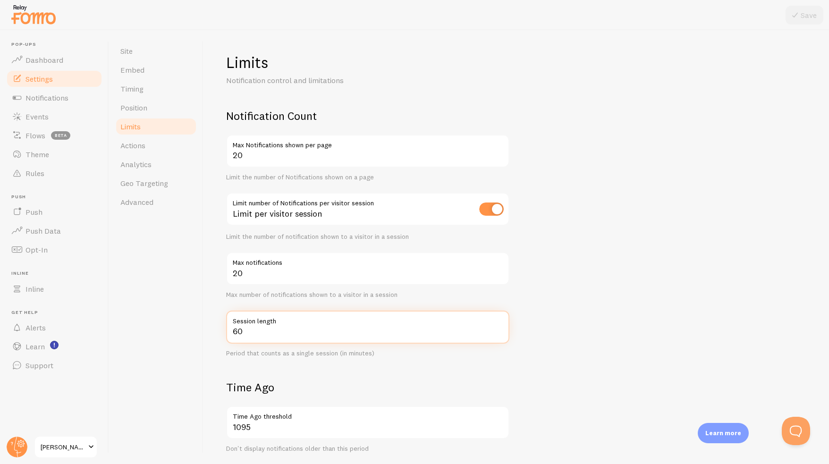
click at [255, 339] on input "60" at bounding box center [367, 327] width 283 height 33
drag, startPoint x: 271, startPoint y: 338, endPoint x: 203, endPoint y: 334, distance: 68.1
click at [215, 333] on div "Limits Notification control and limitations Notification Count 20 Max Notificat…" at bounding box center [516, 247] width 626 height 434
type input "1440"
click at [574, 263] on form "Notification Count 20 Max Notifications shown per page Limit the number of Noti…" at bounding box center [516, 387] width 580 height 557
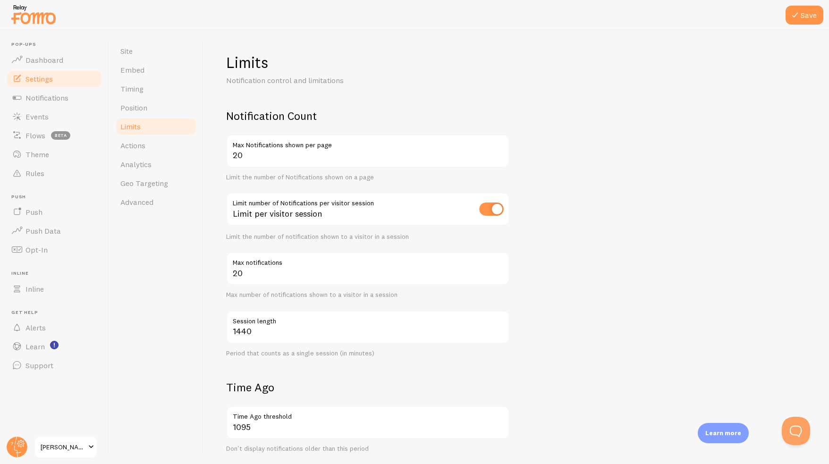
click at [324, 168] on div "20 Max Notifications shown per page Limit the number of Notifications shown on …" at bounding box center [367, 158] width 283 height 47
click at [306, 160] on input "20" at bounding box center [367, 151] width 283 height 33
drag, startPoint x: 728, startPoint y: 147, endPoint x: 706, endPoint y: 116, distance: 37.6
click at [706, 116] on form "Notification Count 20 Max Notifications shown per page Limit the number of Noti…" at bounding box center [516, 387] width 580 height 557
drag, startPoint x: 355, startPoint y: 157, endPoint x: 384, endPoint y: 85, distance: 78.2
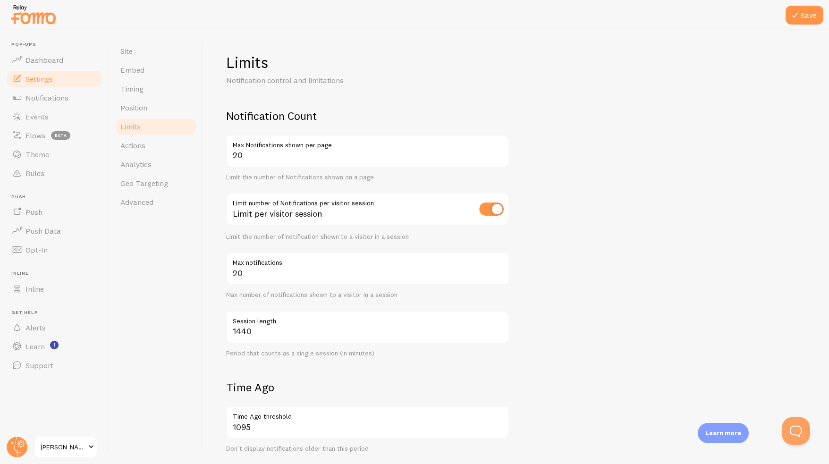
click at [384, 85] on p "Notification control and limitations" at bounding box center [339, 80] width 227 height 11
drag, startPoint x: 256, startPoint y: 178, endPoint x: 277, endPoint y: 177, distance: 20.8
click at [277, 177] on div "Limit the number of Notifications shown on a page" at bounding box center [367, 177] width 283 height 8
click at [274, 178] on div "Limit the number of Notifications shown on a page" at bounding box center [367, 177] width 283 height 8
click at [805, 17] on button "Save" at bounding box center [805, 15] width 38 height 19
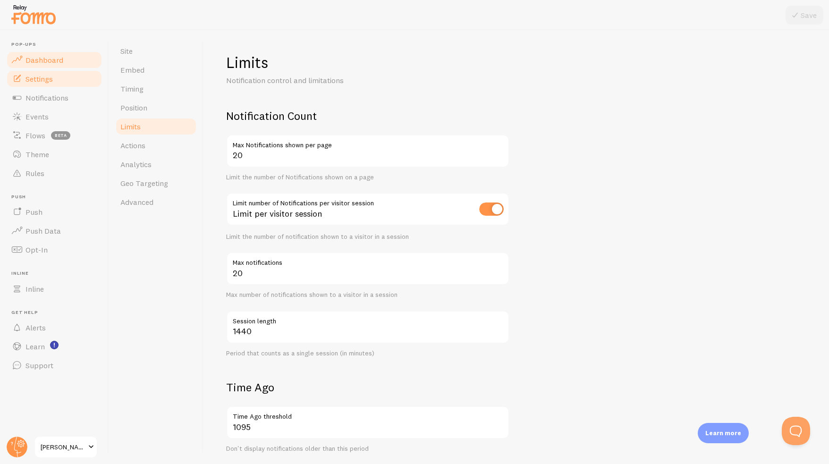
click at [44, 56] on span "Dashboard" at bounding box center [44, 59] width 38 height 9
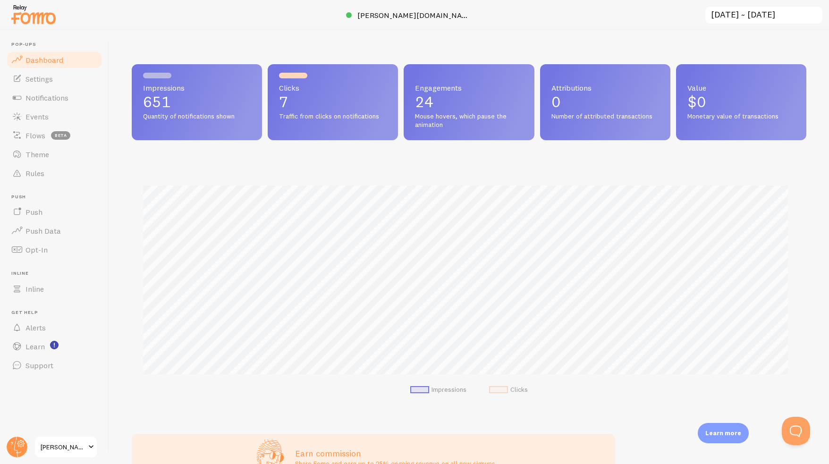
scroll to position [248, 667]
click at [70, 458] on link "SKILLINGS Education" at bounding box center [66, 447] width 64 height 23
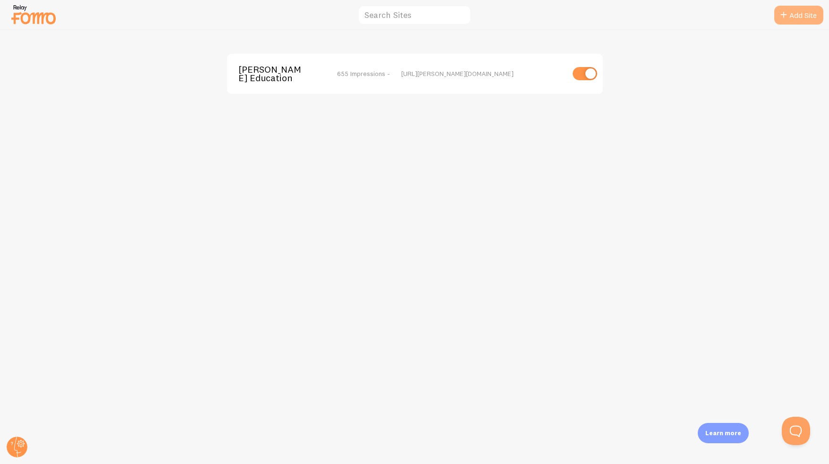
click at [799, 18] on link "Add Site" at bounding box center [798, 15] width 49 height 19
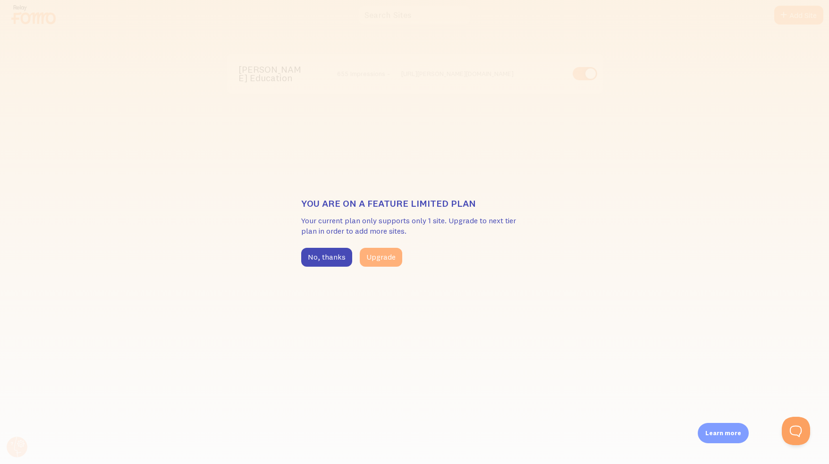
click at [386, 265] on button "Upgrade" at bounding box center [381, 257] width 42 height 19
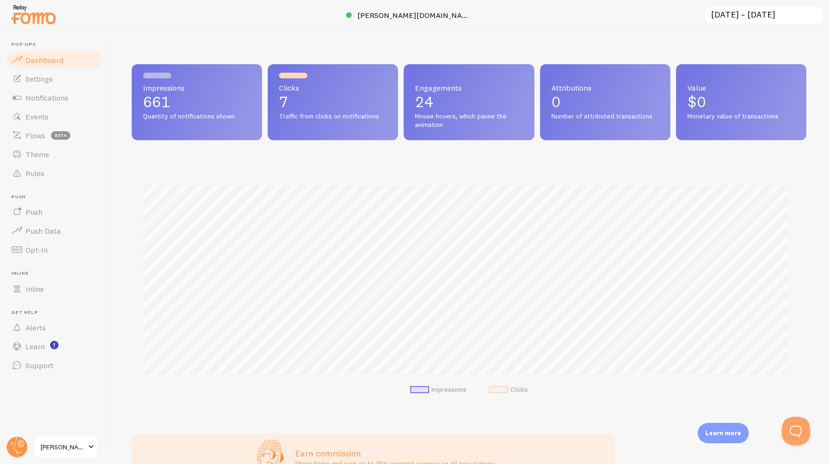
scroll to position [248, 667]
click at [808, 382] on div "Impressions 661 Quantity of notifications shown Clicks 7 Traffic from clicks on…" at bounding box center [469, 247] width 720 height 434
click at [62, 449] on span "[PERSON_NAME] Education" at bounding box center [63, 446] width 45 height 11
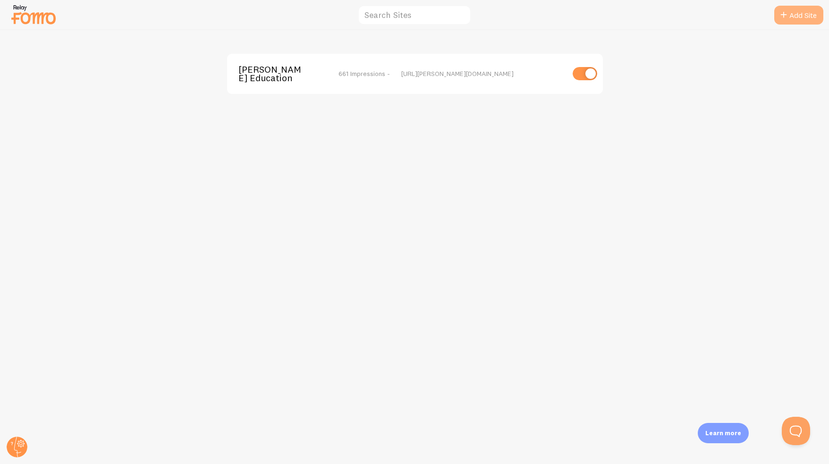
click at [801, 16] on link "Add Site" at bounding box center [798, 15] width 49 height 19
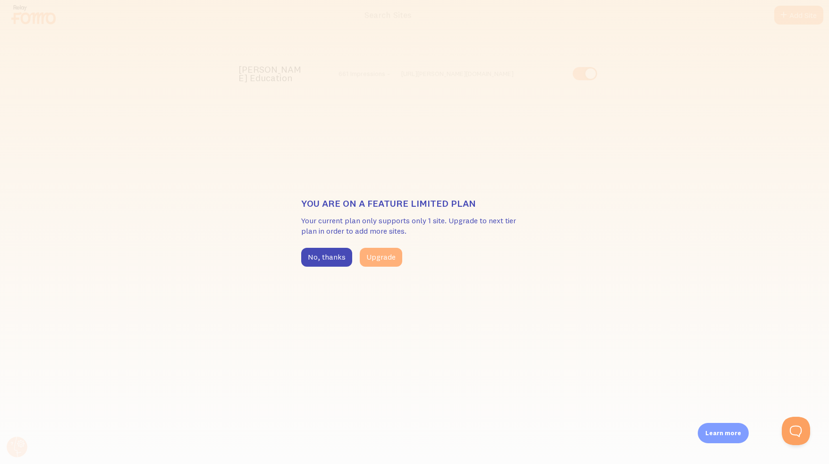
click at [377, 257] on button "Upgrade" at bounding box center [381, 257] width 42 height 19
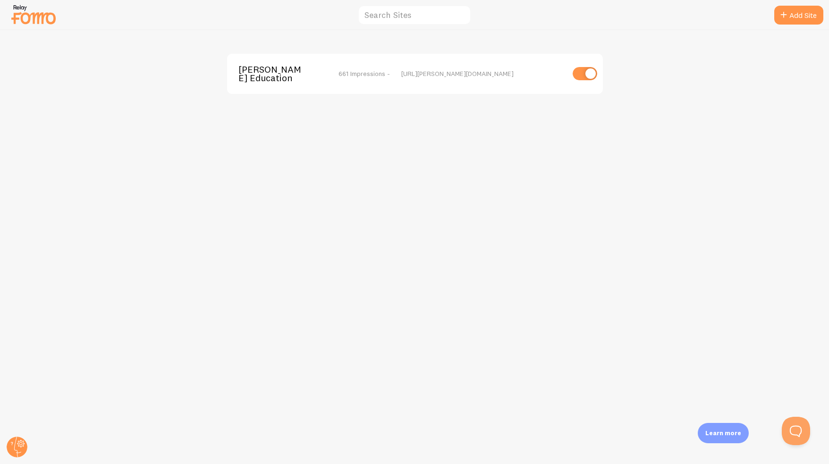
click at [21, 18] on img at bounding box center [33, 14] width 47 height 24
drag, startPoint x: 23, startPoint y: 443, endPoint x: 23, endPoint y: 432, distance: 11.3
click at [23, 443] on circle at bounding box center [17, 447] width 21 height 21
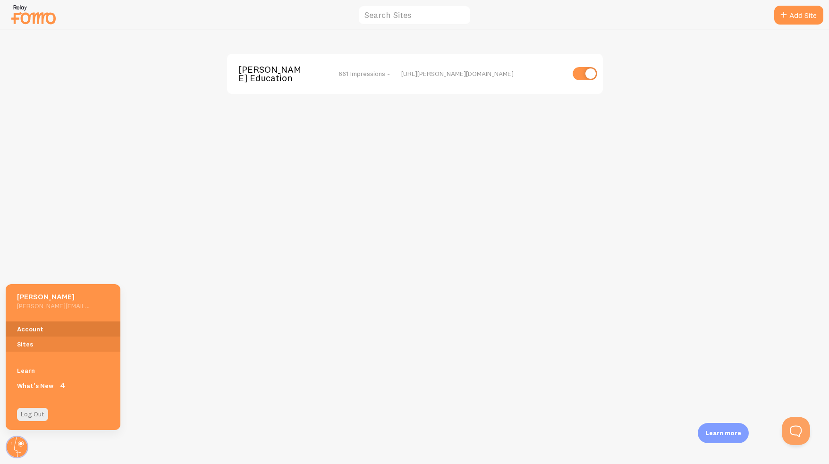
click at [46, 326] on link "Account" at bounding box center [63, 329] width 115 height 15
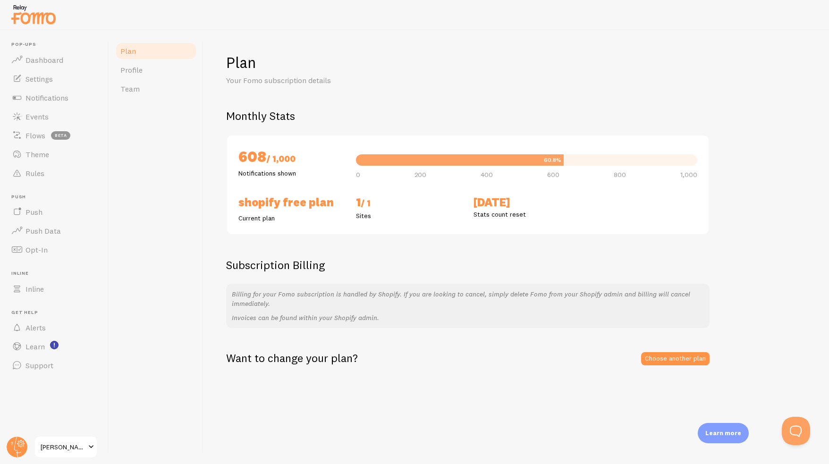
drag, startPoint x: 536, startPoint y: 309, endPoint x: 508, endPoint y: 307, distance: 28.4
click at [508, 307] on div "Billing for your Fomo subscription is handled by Shopify. If you are looking to…" at bounding box center [467, 306] width 483 height 44
click at [548, 306] on p "Billing for your Fomo subscription is handled by Shopify. If you are looking to…" at bounding box center [468, 298] width 472 height 19
drag, startPoint x: 542, startPoint y: 313, endPoint x: 502, endPoint y: 308, distance: 40.0
click at [502, 308] on div "Billing for your Fomo subscription is handled by Shopify. If you are looking to…" at bounding box center [467, 306] width 483 height 44
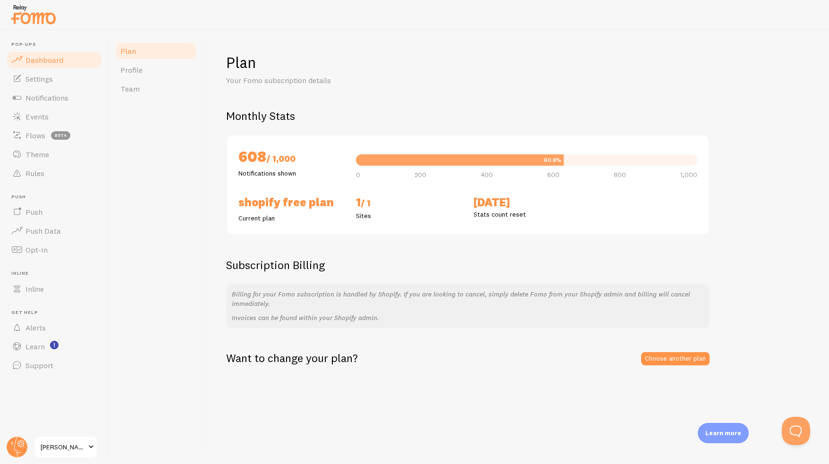
click at [77, 62] on link "Dashboard" at bounding box center [54, 60] width 97 height 19
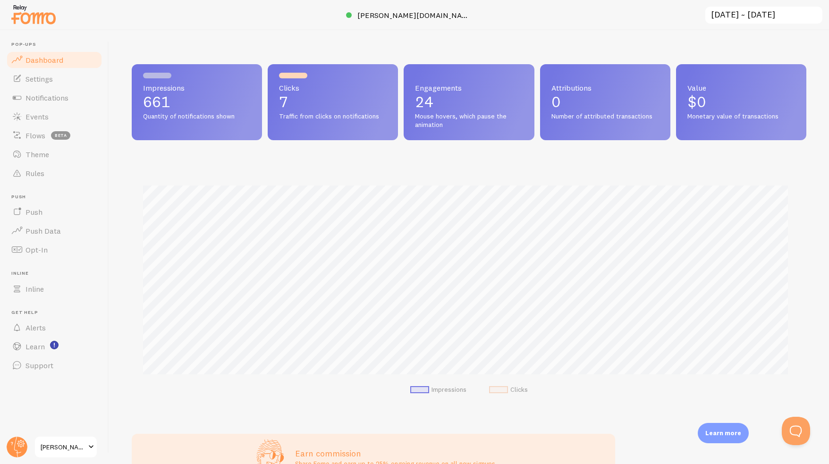
scroll to position [248, 667]
click at [42, 77] on span "Settings" at bounding box center [38, 78] width 27 height 9
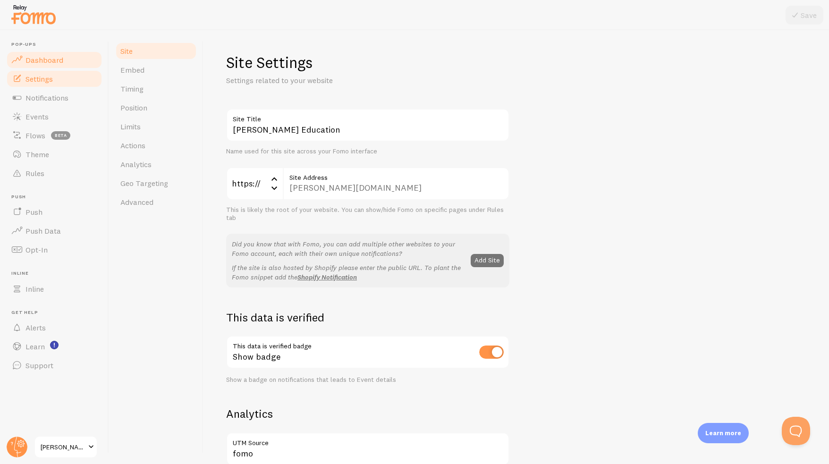
click at [46, 55] on span "Dashboard" at bounding box center [44, 59] width 38 height 9
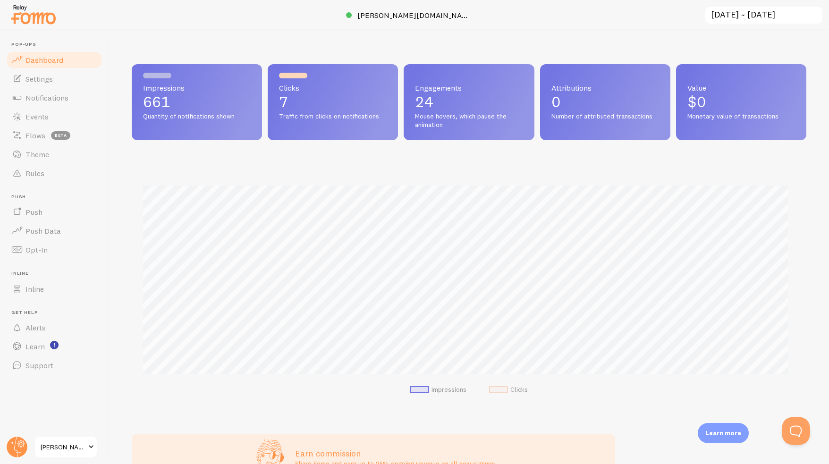
scroll to position [248, 667]
click at [42, 83] on span "Settings" at bounding box center [38, 78] width 27 height 9
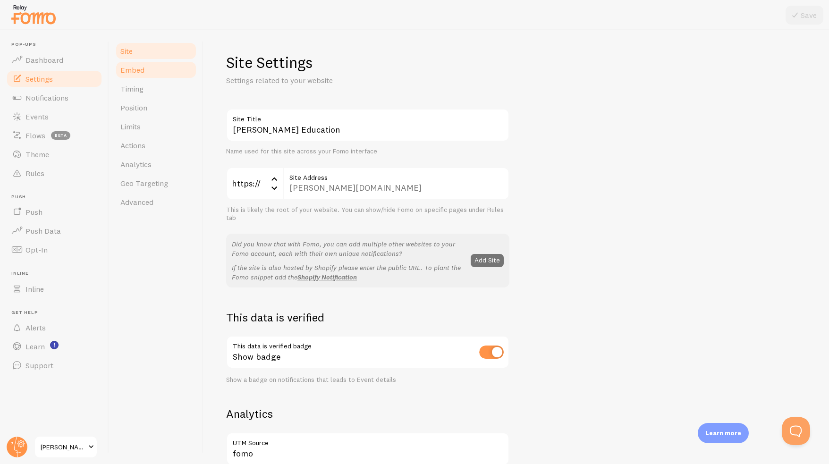
click at [147, 77] on link "Embed" at bounding box center [156, 69] width 83 height 19
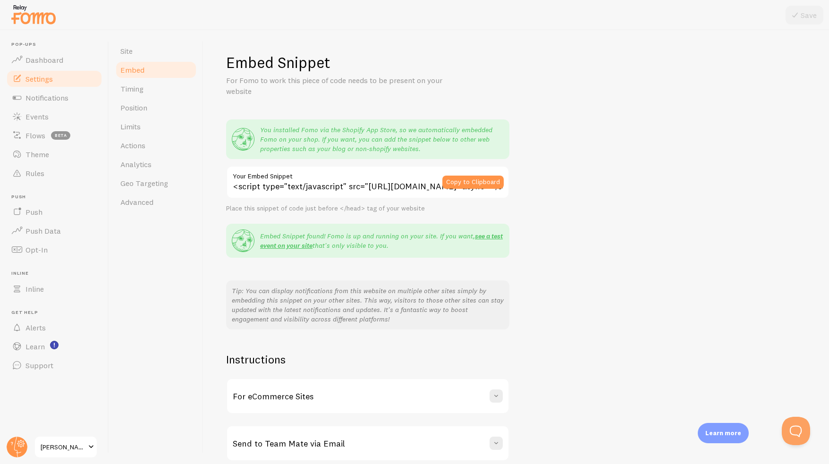
click at [55, 448] on span "[PERSON_NAME] Education" at bounding box center [63, 446] width 45 height 11
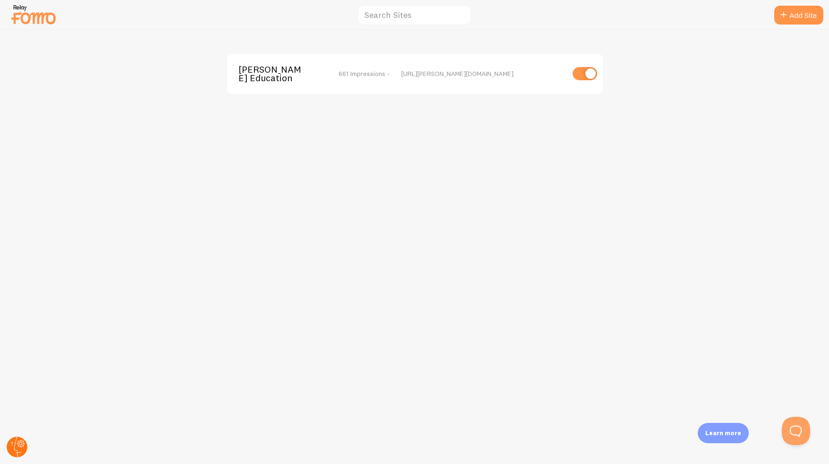
click at [17, 442] on circle at bounding box center [17, 447] width 21 height 21
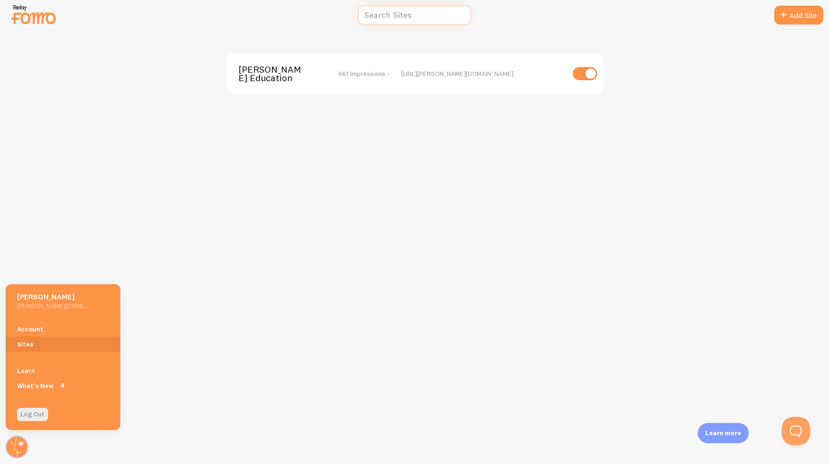
click at [420, 11] on input "text" at bounding box center [414, 15] width 113 height 20
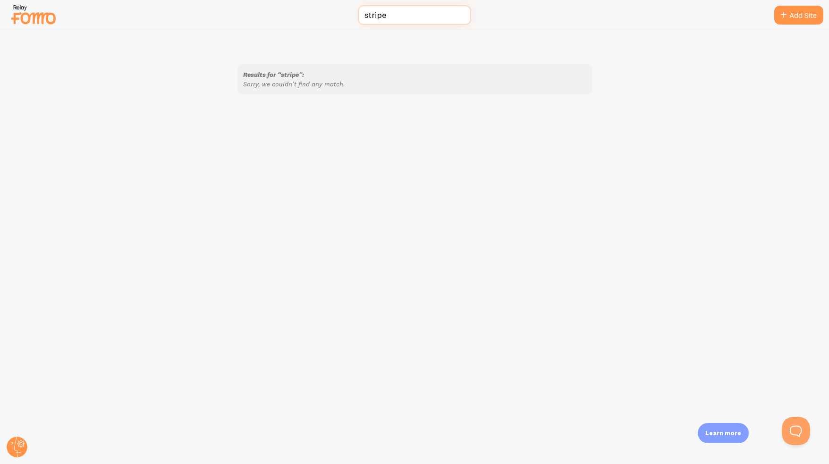
type input "stripe"
click at [53, 22] on img at bounding box center [33, 14] width 47 height 24
click at [23, 26] on img at bounding box center [33, 14] width 47 height 24
drag, startPoint x: 8, startPoint y: 443, endPoint x: 21, endPoint y: 435, distance: 16.1
click at [8, 443] on circle at bounding box center [17, 447] width 21 height 21
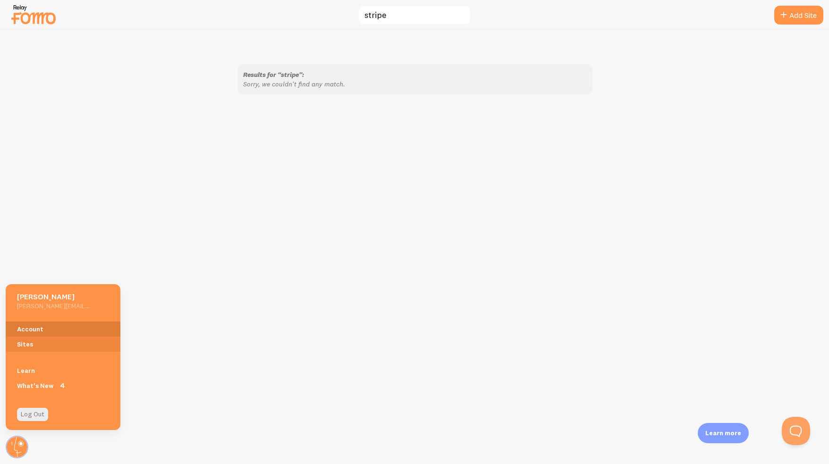
click at [51, 327] on link "Account" at bounding box center [63, 329] width 115 height 15
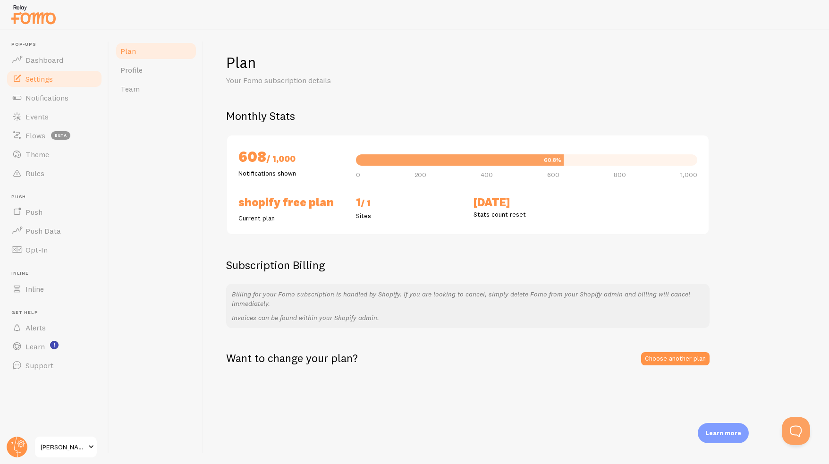
click at [51, 83] on span "Settings" at bounding box center [38, 78] width 27 height 9
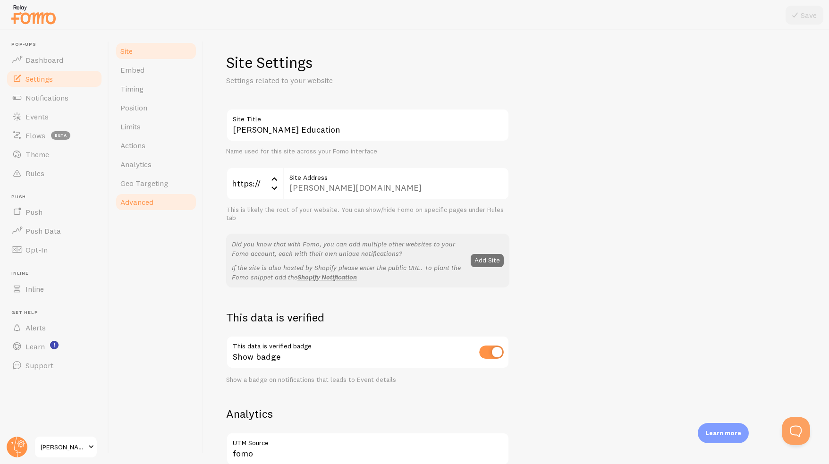
click at [145, 198] on span "Advanced" at bounding box center [136, 201] width 33 height 9
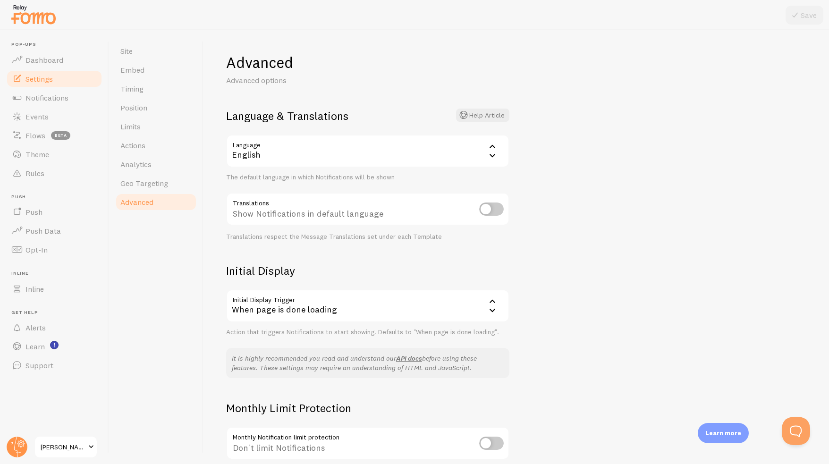
scroll to position [83, 0]
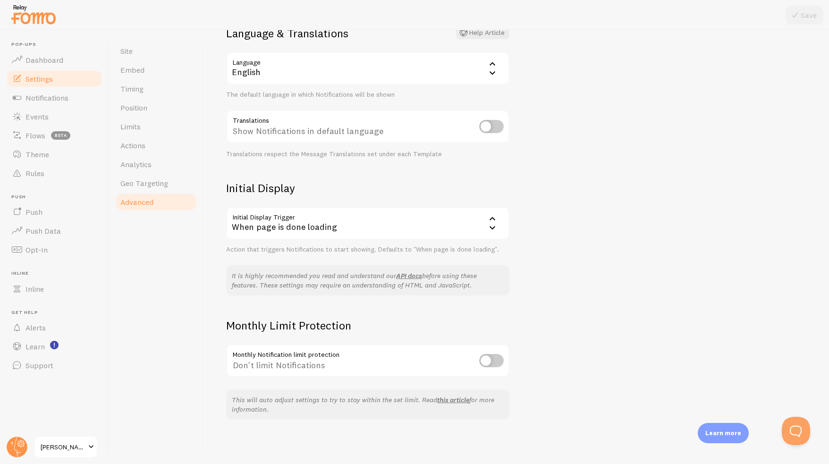
drag, startPoint x: 365, startPoint y: 329, endPoint x: 356, endPoint y: 324, distance: 10.0
click at [356, 324] on h2 "Monthly Limit Protection" at bounding box center [367, 325] width 283 height 15
drag, startPoint x: 140, startPoint y: 68, endPoint x: 151, endPoint y: 39, distance: 31.1
click at [151, 39] on div "Site Embed Timing Position Limits Actions Analytics Geo Targeting Advanced" at bounding box center [156, 247] width 94 height 434
click at [50, 370] on span "Support" at bounding box center [39, 365] width 28 height 9
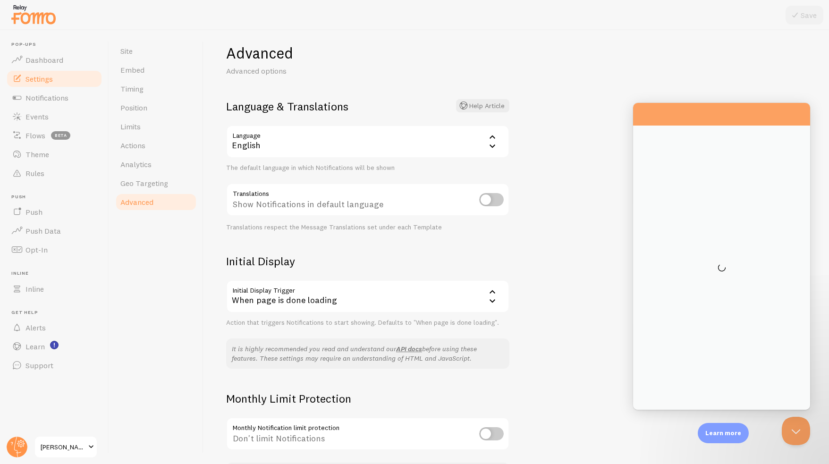
scroll to position [0, 0]
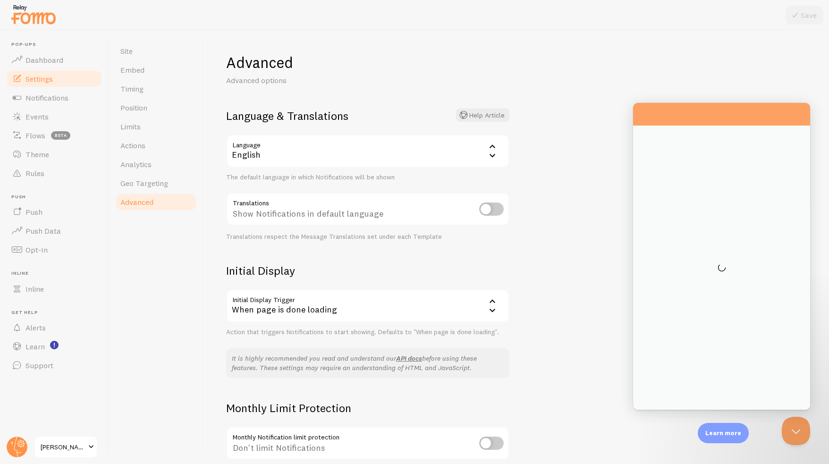
click at [85, 452] on span at bounding box center [90, 446] width 11 height 11
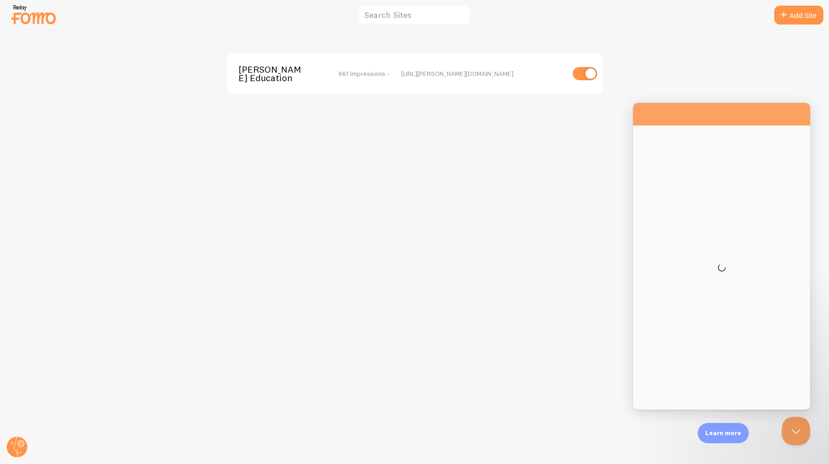
click at [25, 18] on img at bounding box center [33, 14] width 47 height 24
drag, startPoint x: 16, startPoint y: 448, endPoint x: 13, endPoint y: 443, distance: 5.9
click at [16, 449] on circle at bounding box center [17, 447] width 21 height 21
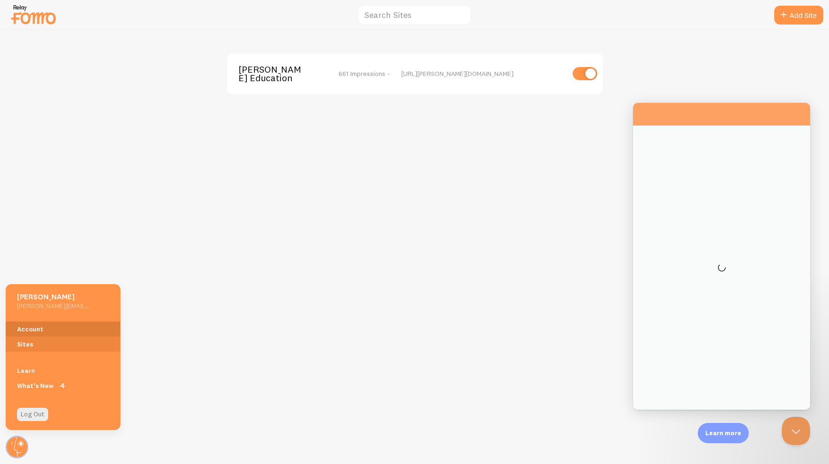
click at [44, 332] on link "Account" at bounding box center [63, 329] width 115 height 15
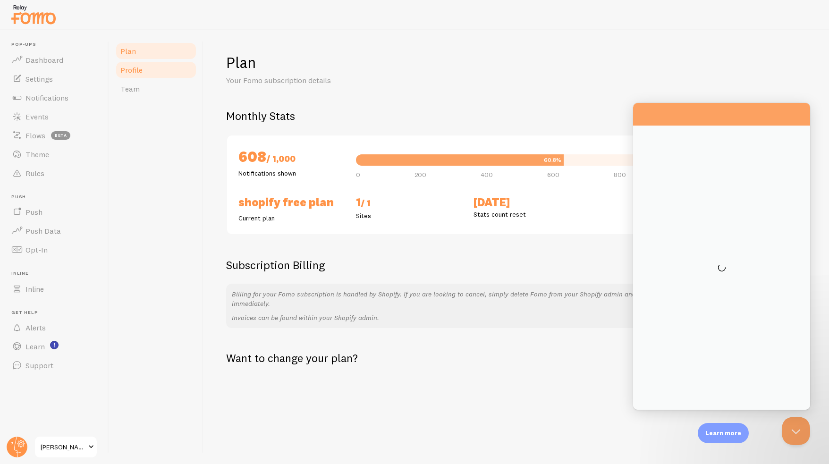
click at [118, 71] on link "Profile" at bounding box center [156, 69] width 83 height 19
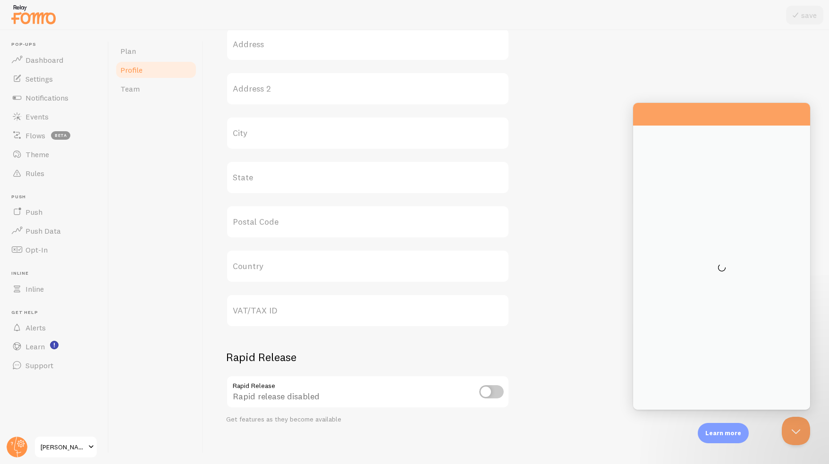
scroll to position [344, 0]
click at [130, 91] on span "Team" at bounding box center [129, 88] width 19 height 9
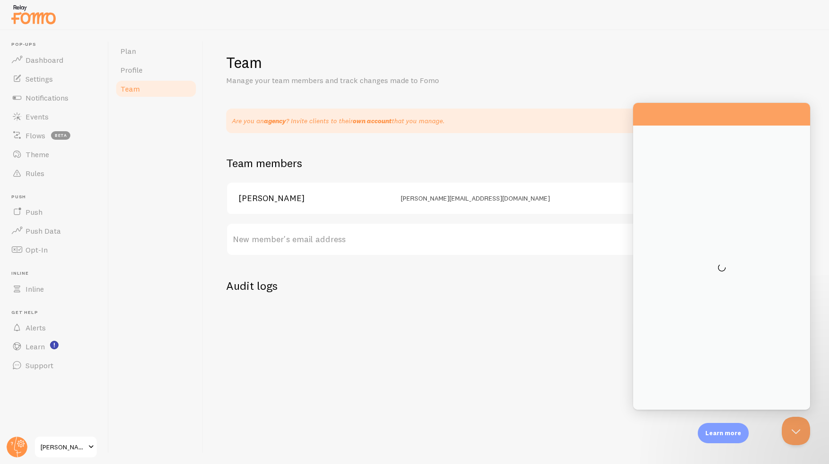
click at [349, 239] on label "New member's email address" at bounding box center [467, 239] width 483 height 33
click at [349, 239] on input "New member's email address" at bounding box center [467, 239] width 483 height 33
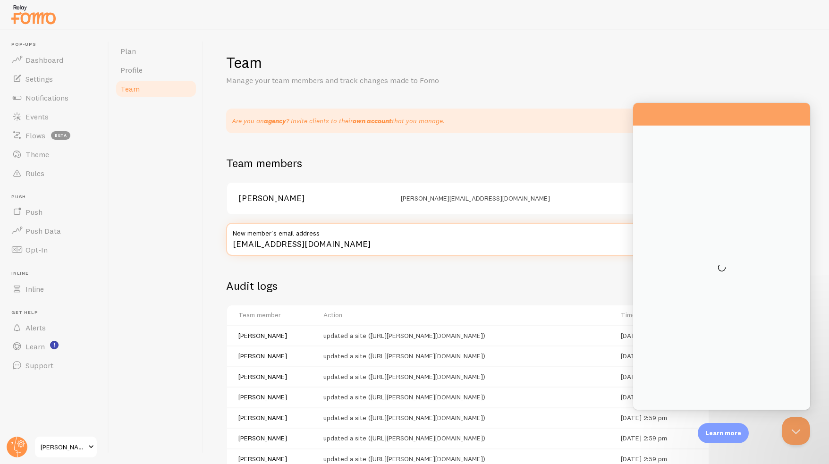
type input "[EMAIL_ADDRESS][DOMAIN_NAME]"
click at [654, 233] on button "add a member" at bounding box center [679, 239] width 50 height 13
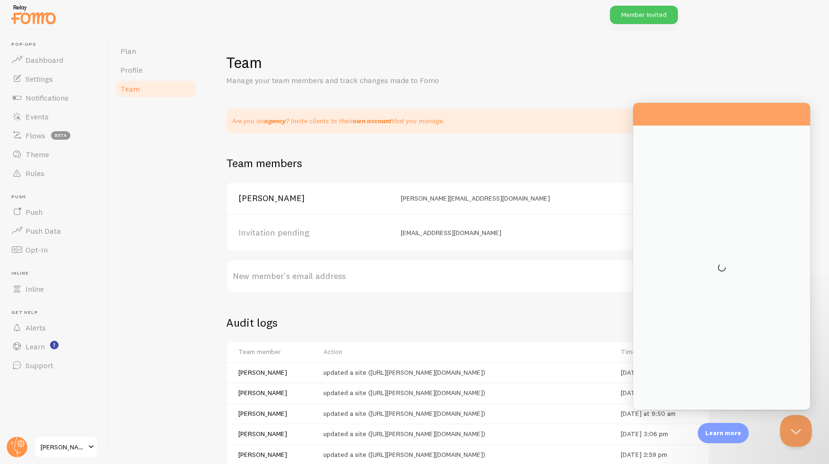
click at [792, 432] on button "Close Beacon popover" at bounding box center [794, 429] width 28 height 28
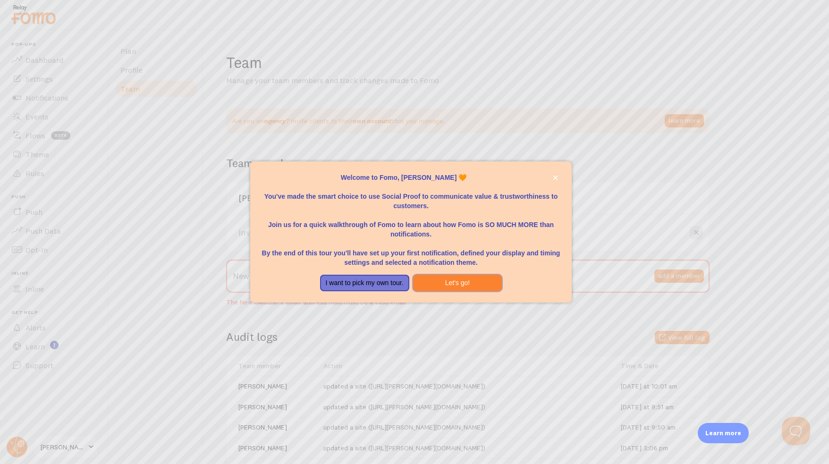
drag, startPoint x: 470, startPoint y: 282, endPoint x: 459, endPoint y: 283, distance: 11.4
click at [470, 282] on button "Let's go!" at bounding box center [457, 283] width 89 height 17
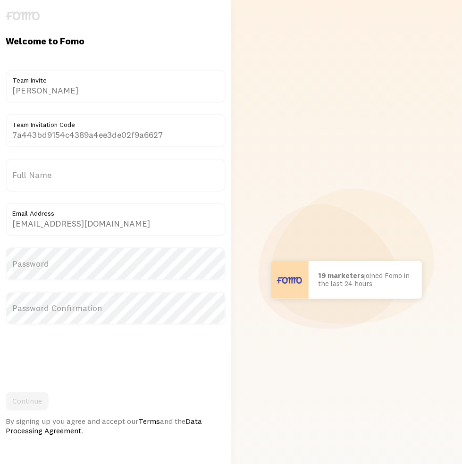
click at [43, 170] on label "Full Name" at bounding box center [116, 175] width 220 height 33
click at [43, 170] on input "Full Name" at bounding box center [116, 175] width 220 height 33
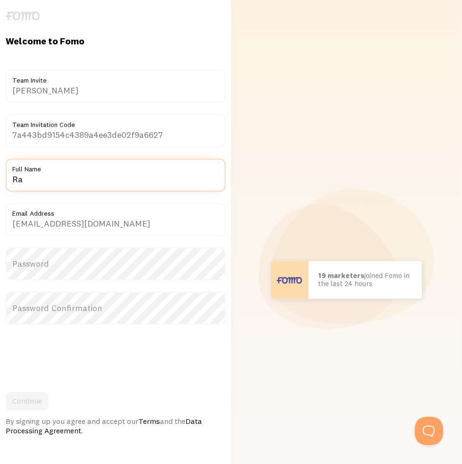
type input "R"
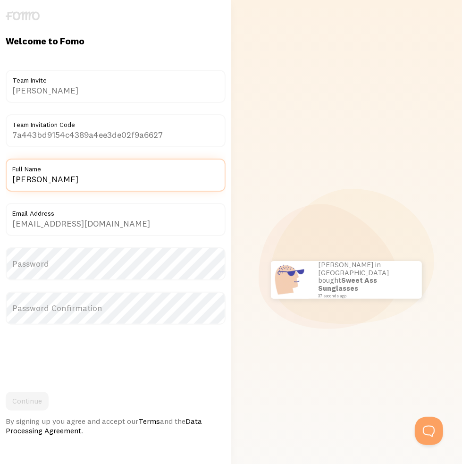
type input "[PERSON_NAME]"
click at [68, 271] on label "Password" at bounding box center [116, 263] width 220 height 33
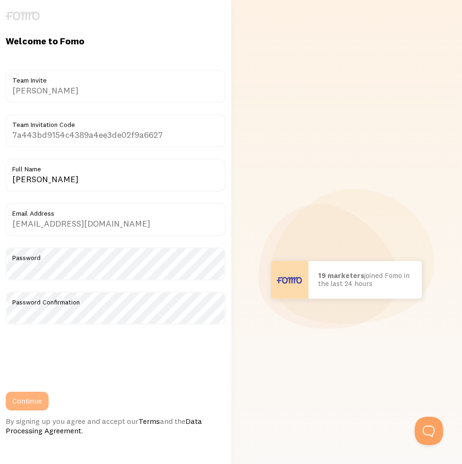
click at [42, 399] on button "Continue" at bounding box center [27, 401] width 43 height 19
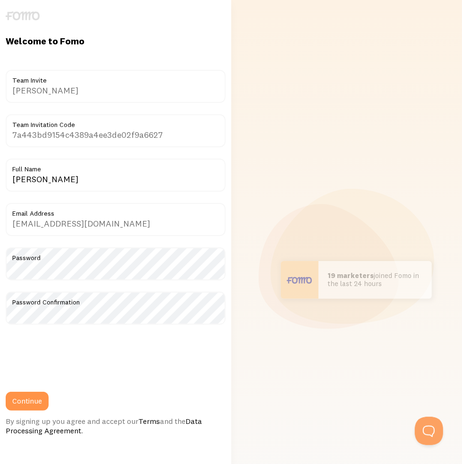
drag, startPoint x: 339, startPoint y: 363, endPoint x: 101, endPoint y: 241, distance: 268.0
click at [317, 374] on div "[PERSON_NAME] in [GEOGRAPHIC_DATA] bought Sweet Ass Sunglasses 37 seconds ago […" at bounding box center [347, 280] width 220 height 560
